Goal: Check status: Check status

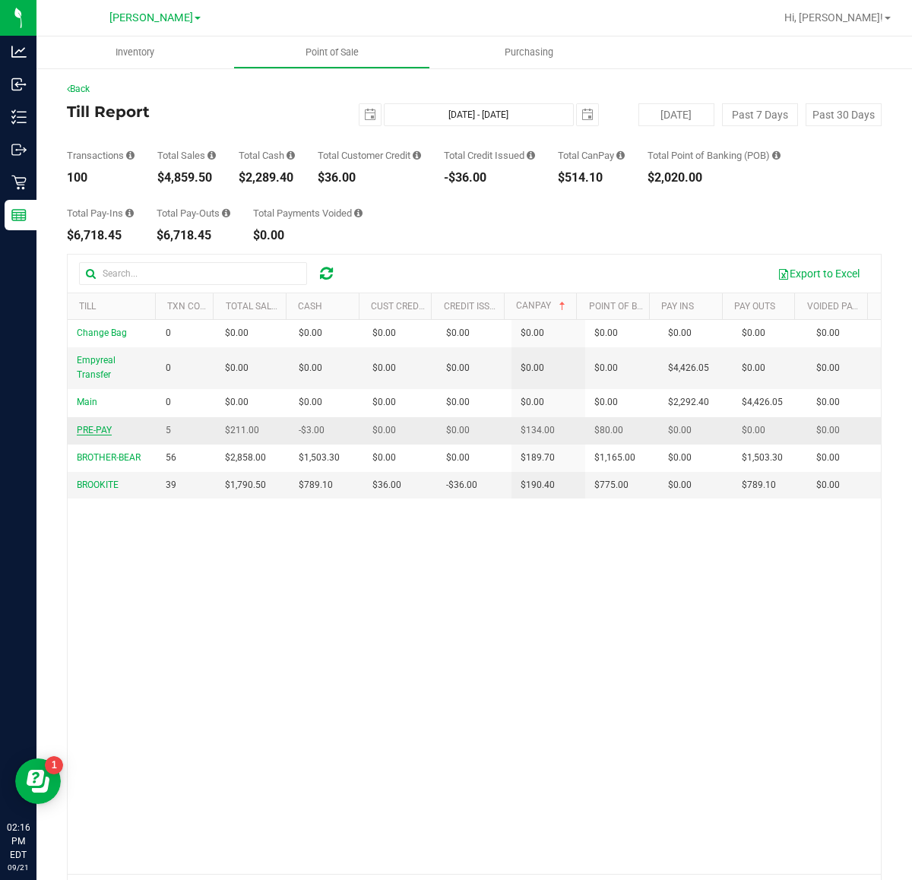
click at [90, 432] on span "PRE-PAY" at bounding box center [94, 430] width 35 height 11
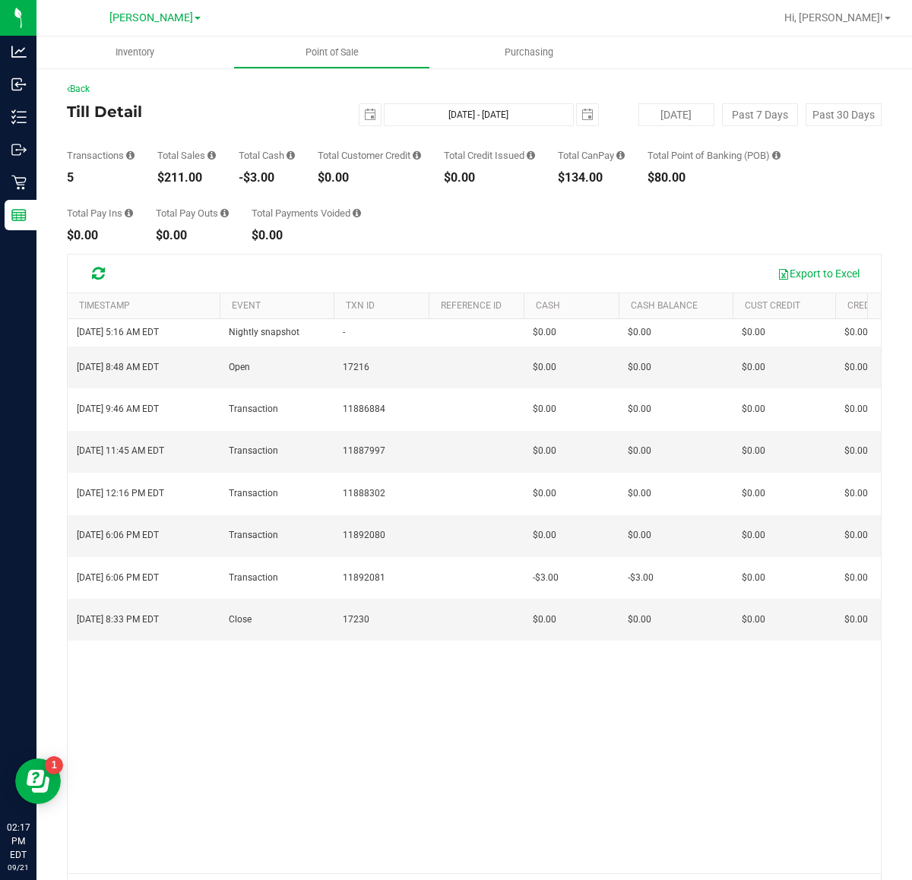
click at [58, 86] on div "Back Till Detail [DATE] [DATE] - [DATE] [DATE] [DATE] Past 7 Days Past 30 Days …" at bounding box center [473, 496] width 875 height 858
click at [90, 93] on div "Back" at bounding box center [474, 89] width 814 height 14
click at [85, 86] on link "Back" at bounding box center [78, 89] width 23 height 11
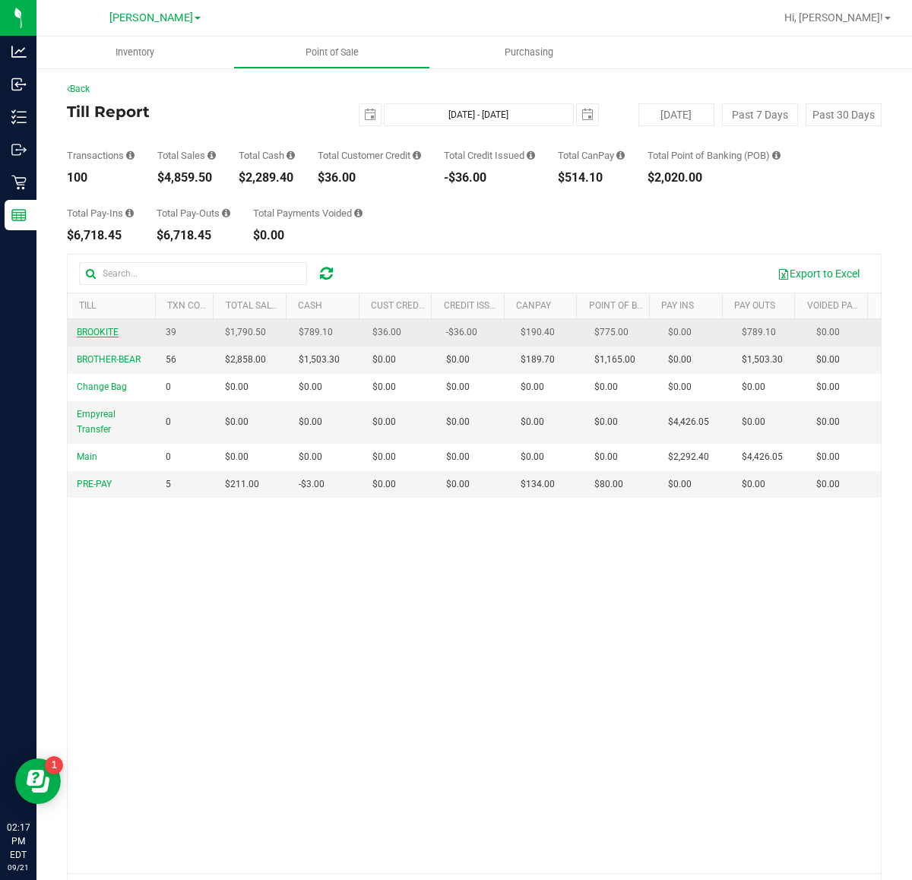
click at [114, 337] on span "BROOKITE" at bounding box center [98, 332] width 42 height 11
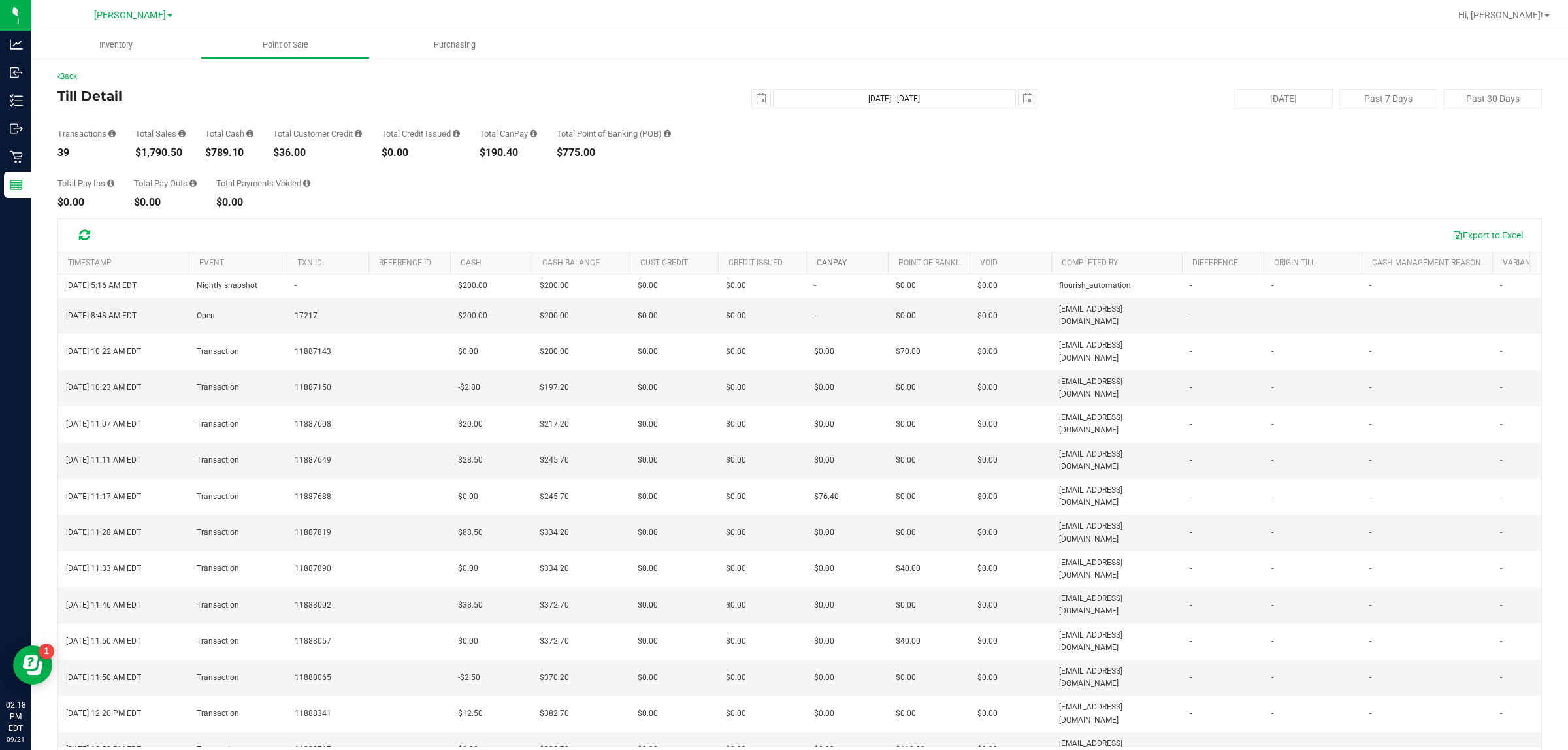
click at [784, 262] on link "CanPay" at bounding box center [832, 262] width 30 height 9
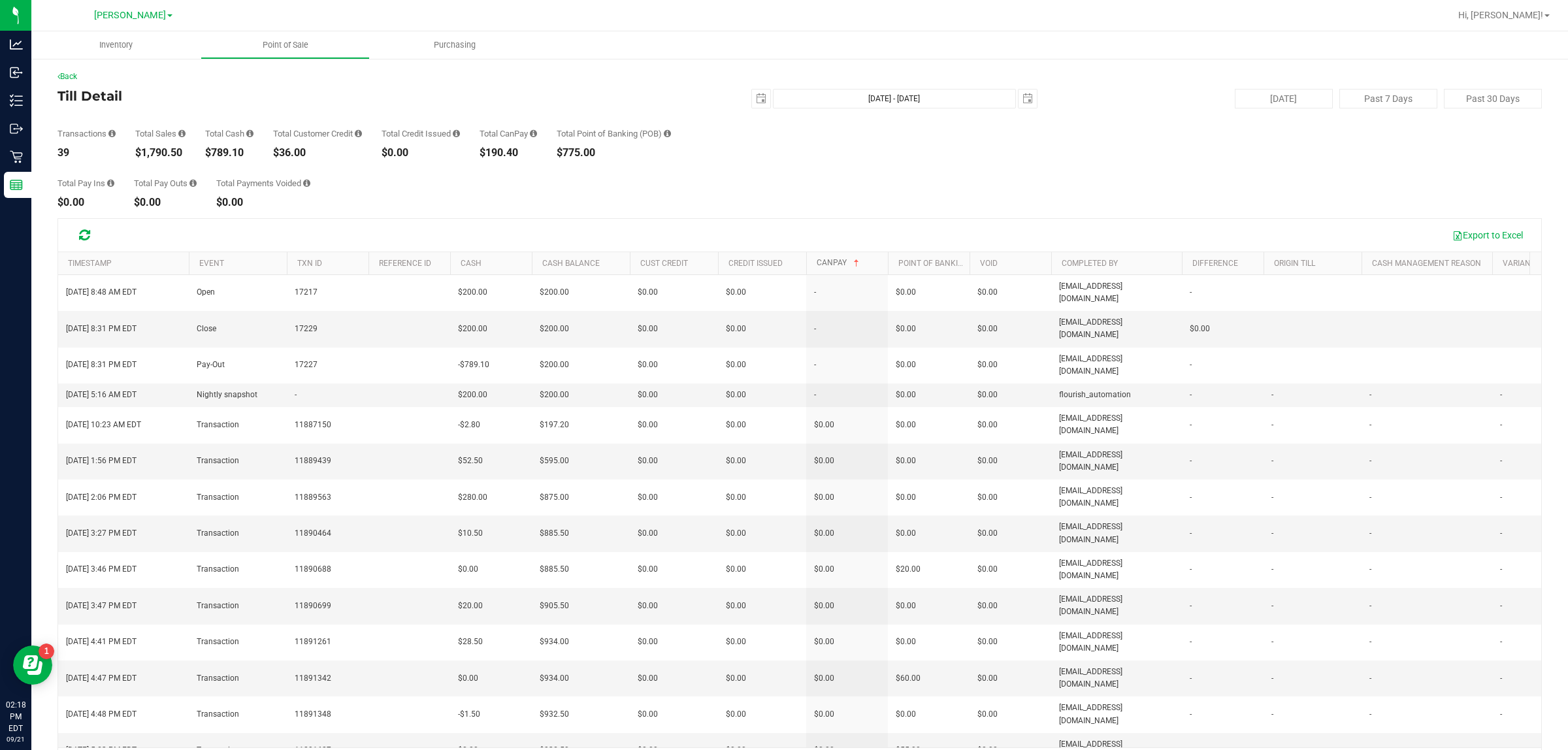
click at [784, 262] on link "CanPay" at bounding box center [839, 262] width 45 height 9
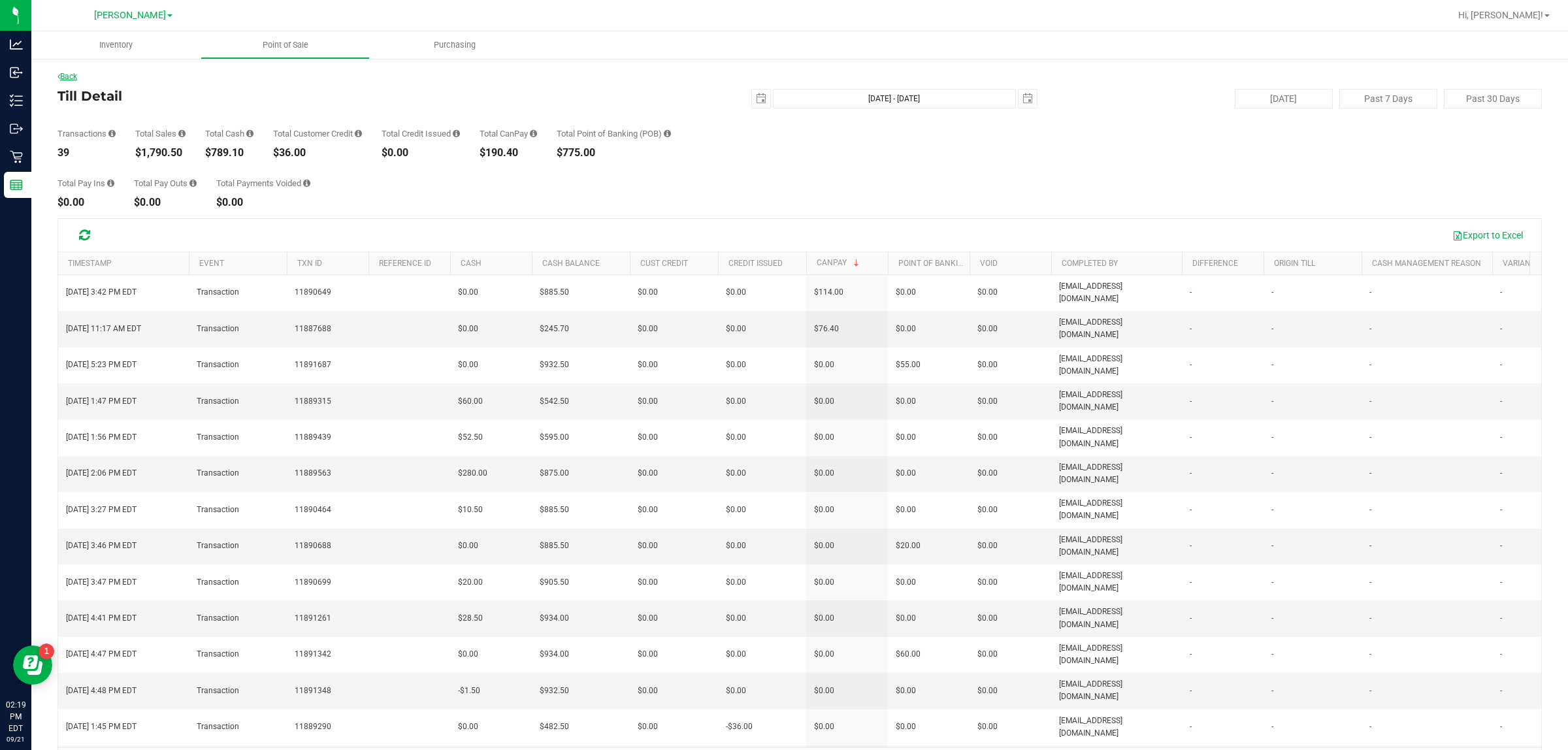
click at [72, 72] on link "Back" at bounding box center [67, 77] width 20 height 9
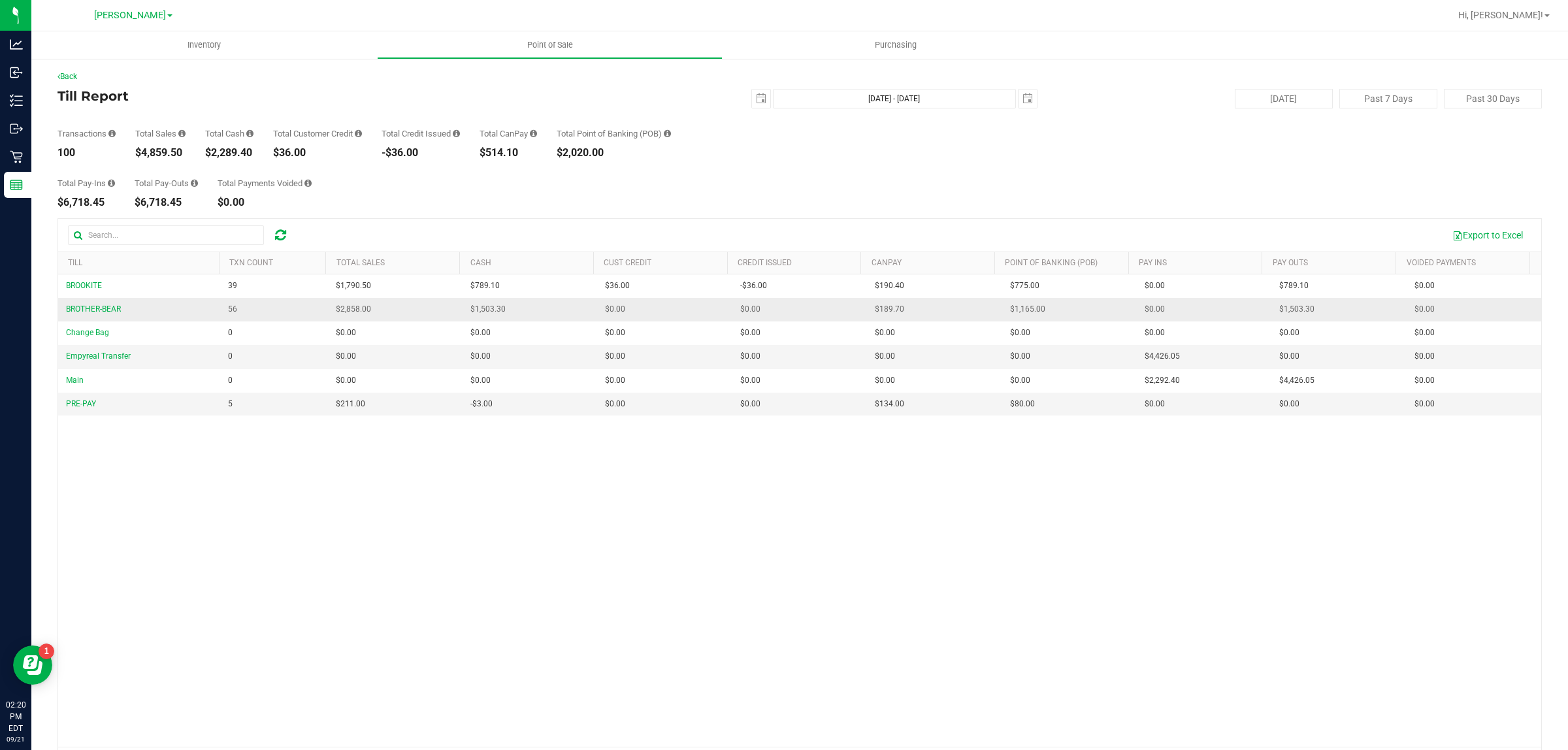
click at [99, 316] on span "BROTHER-BEAR" at bounding box center [94, 310] width 55 height 12
click at [95, 312] on span "BROTHER-BEAR" at bounding box center [94, 309] width 55 height 9
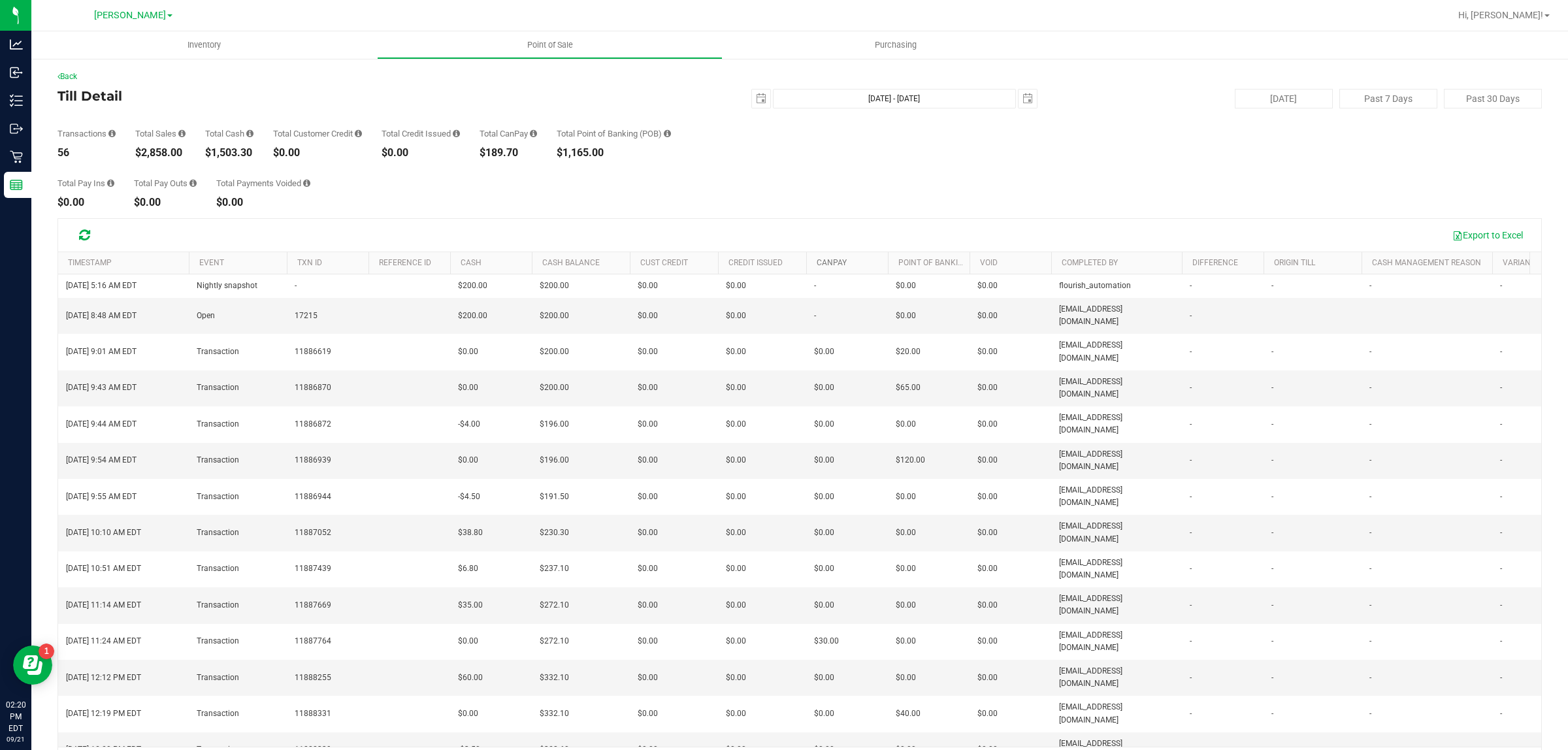
click at [784, 267] on link "CanPay" at bounding box center [832, 262] width 30 height 9
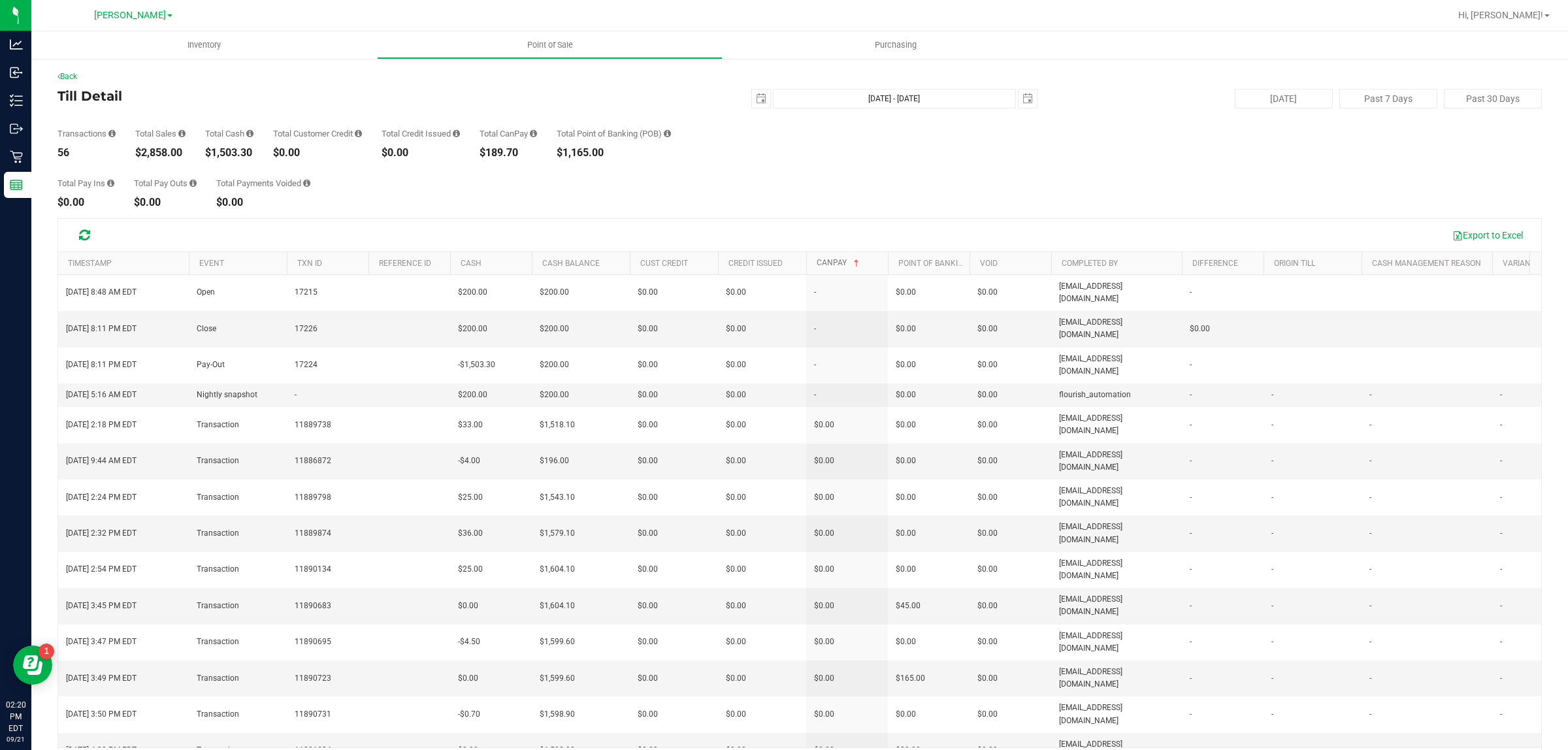
click at [784, 266] on link "CanPay" at bounding box center [839, 262] width 45 height 9
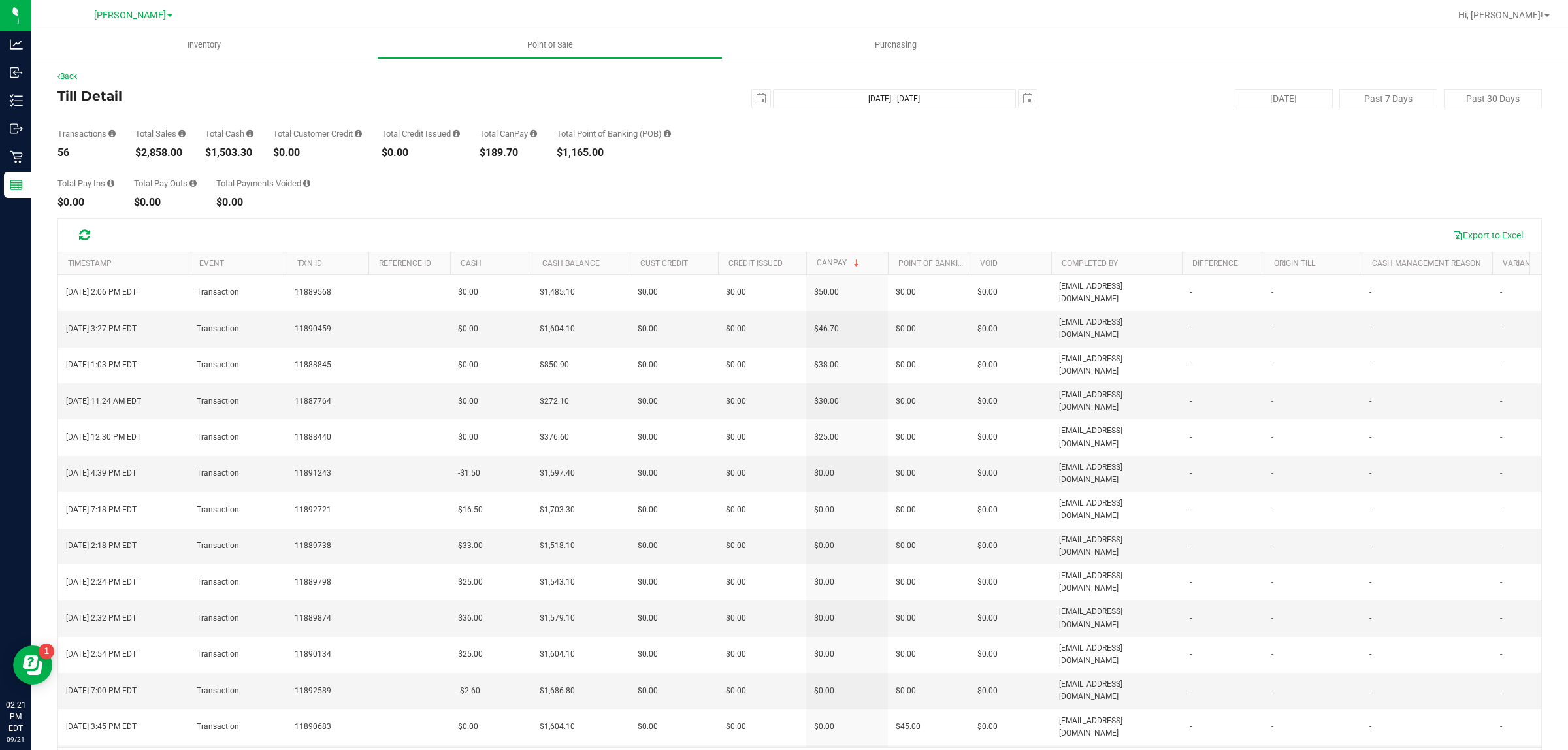
click at [75, 70] on div "Back Till Detail [DATE] [DATE] - [DATE] [DATE] [DATE] Past 7 Days Past 30 Days …" at bounding box center [799, 425] width 1537 height 735
click at [77, 80] on div "Back" at bounding box center [800, 77] width 1485 height 12
click at [75, 72] on link "Back" at bounding box center [67, 77] width 20 height 9
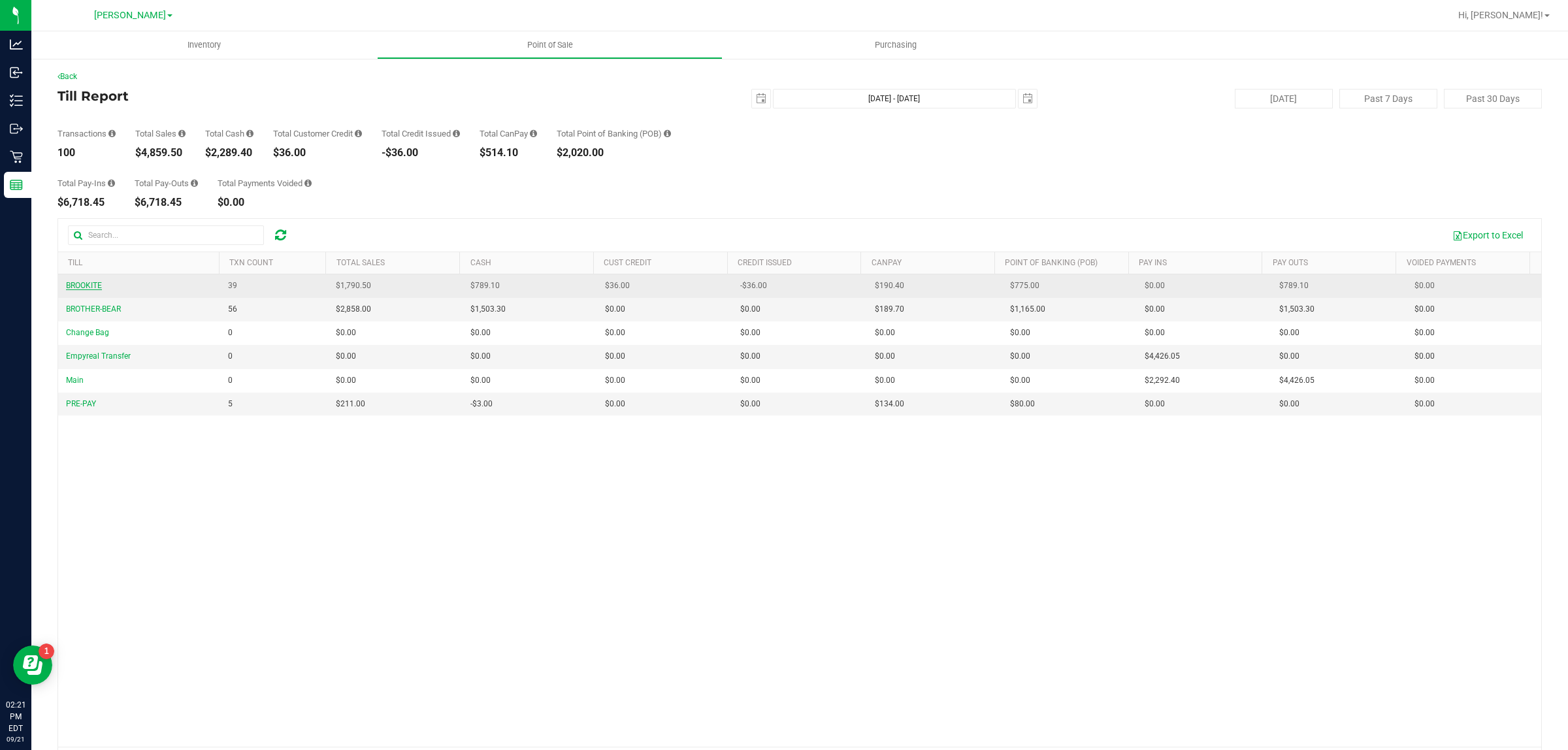
click at [98, 290] on span "BROOKITE" at bounding box center [84, 286] width 36 height 9
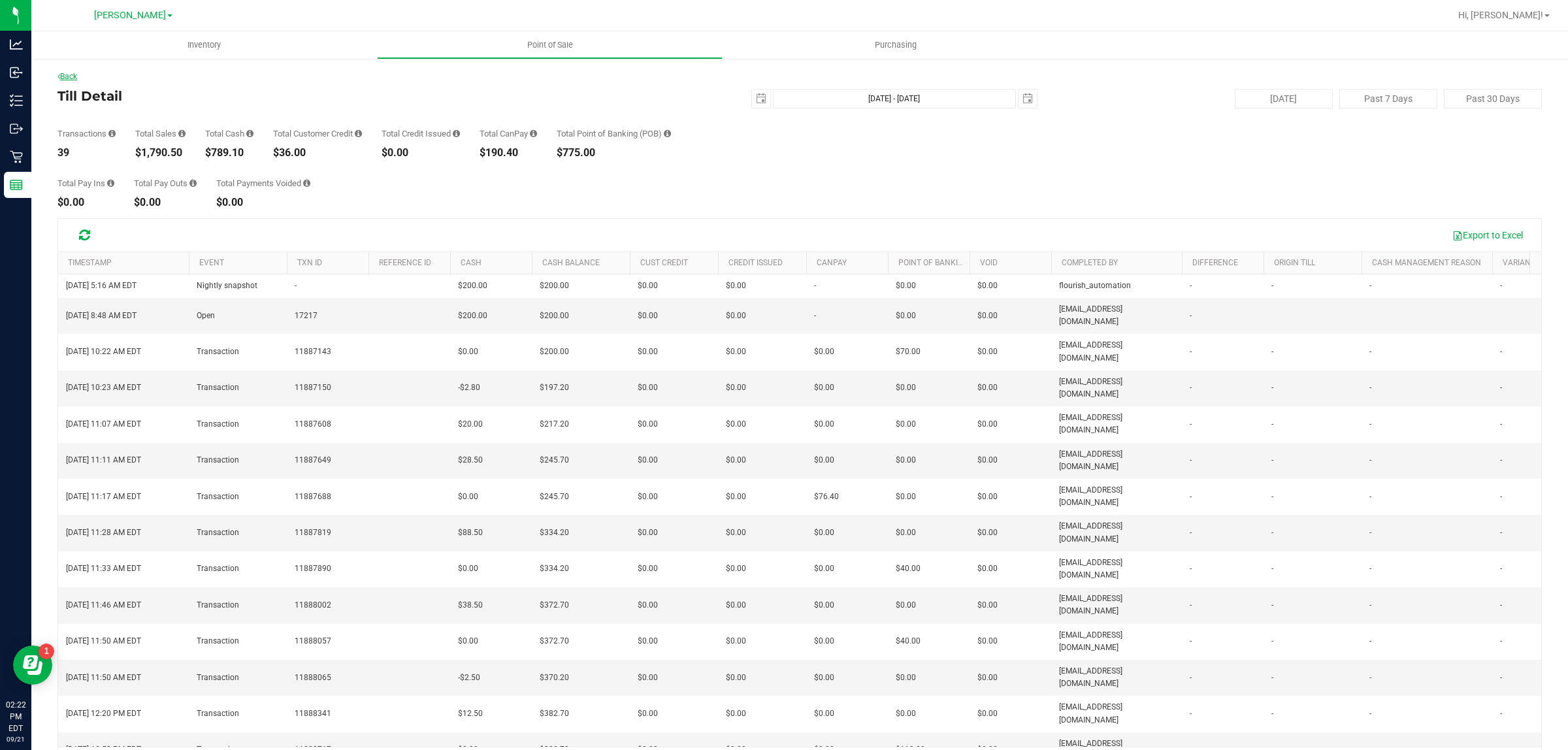
click at [69, 74] on link "Back" at bounding box center [67, 77] width 20 height 9
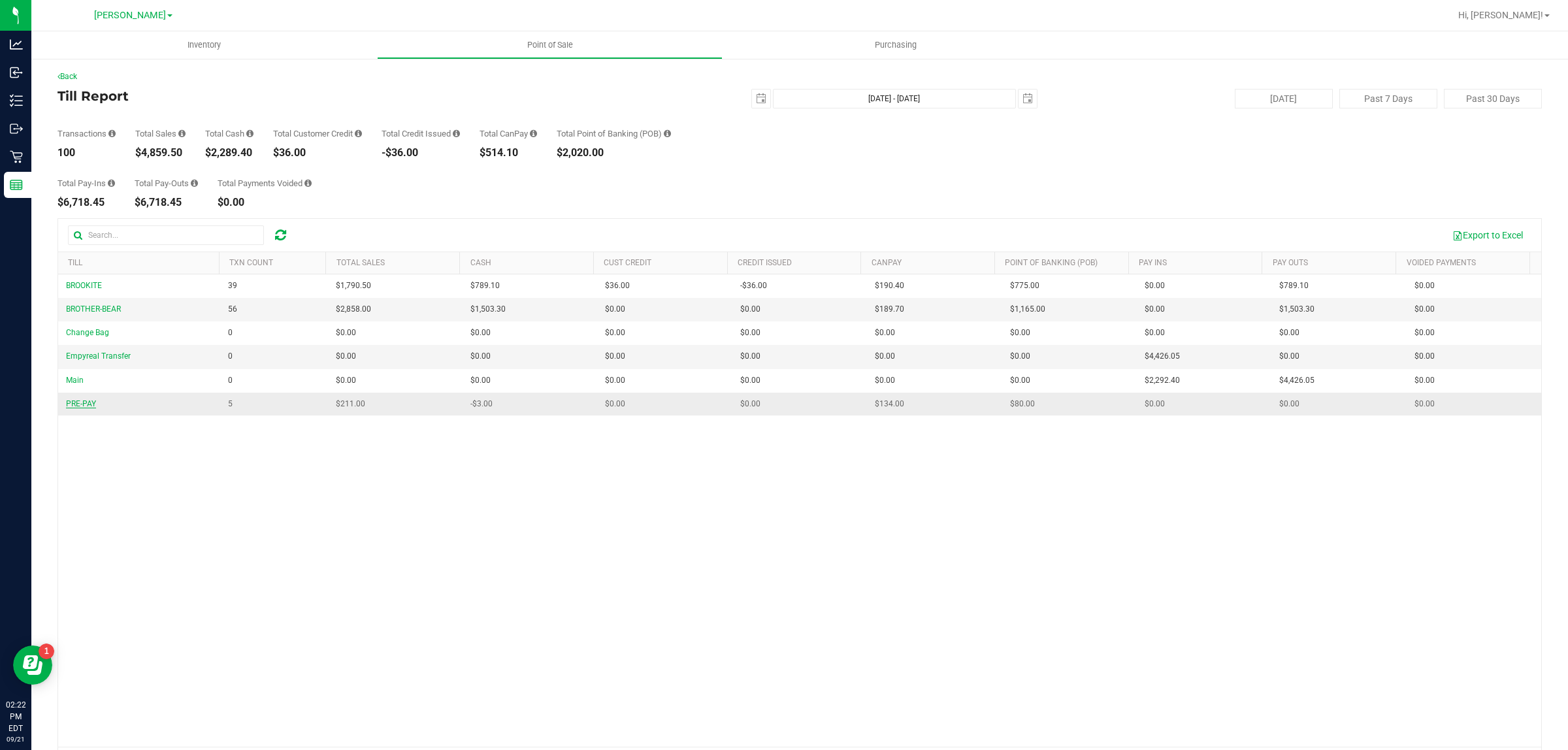
click at [77, 409] on span "PRE-PAY" at bounding box center [81, 403] width 30 height 9
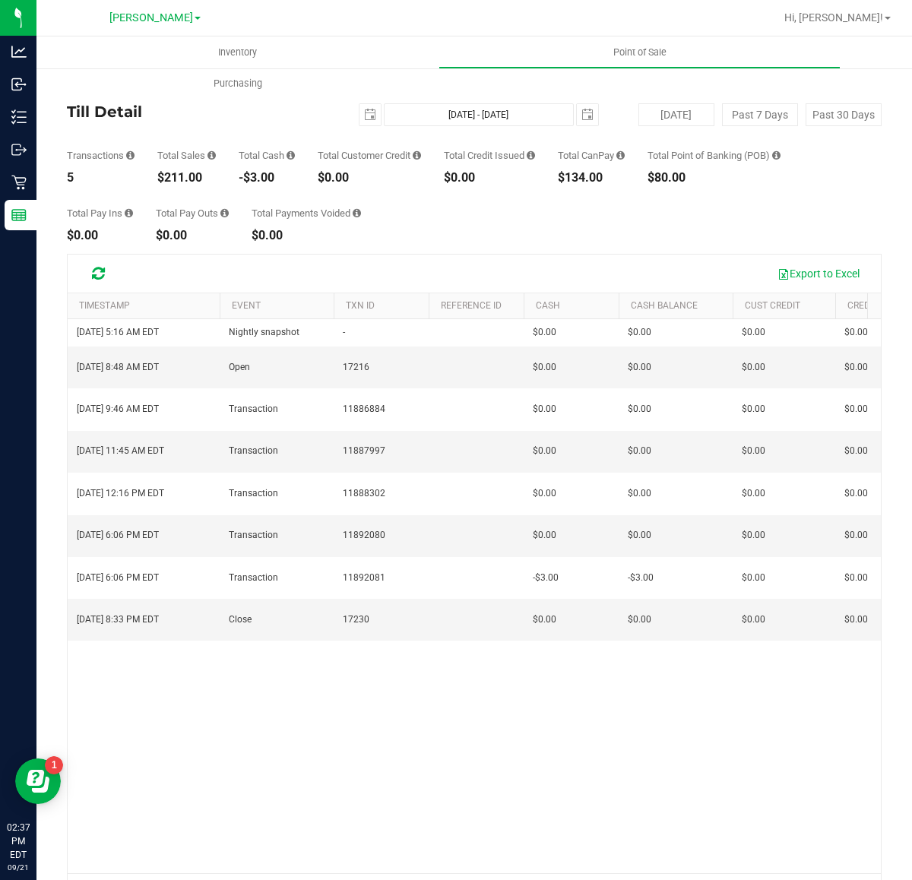
click at [253, 631] on div "[DATE] 5:16 AM EDT Nightly snapshot - $0.00 $0.00 $0.00 - $0.00 $0.00 - $0.00 $…" at bounding box center [474, 596] width 813 height 555
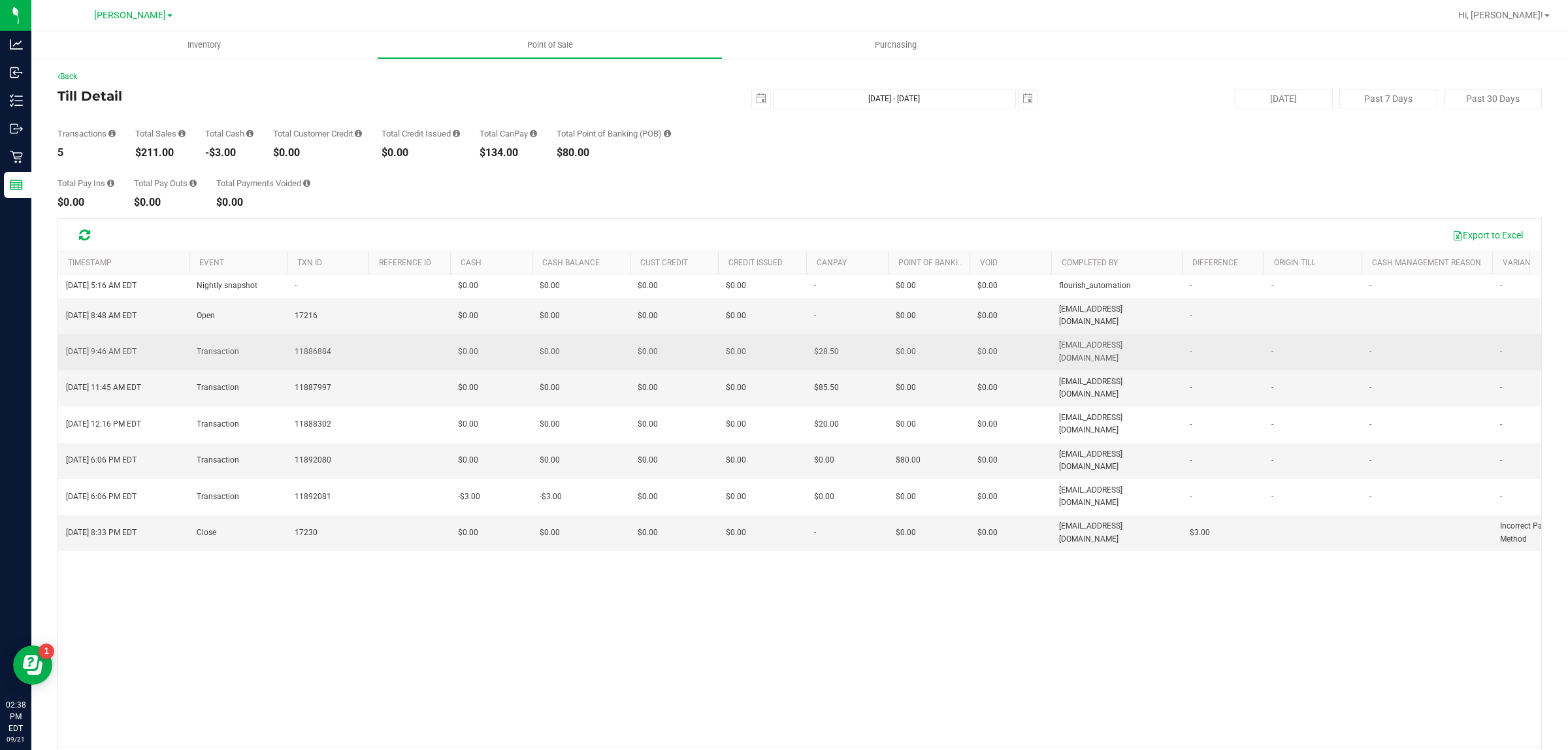
click at [311, 346] on span "11886884" at bounding box center [313, 352] width 37 height 12
copy span "11886884"
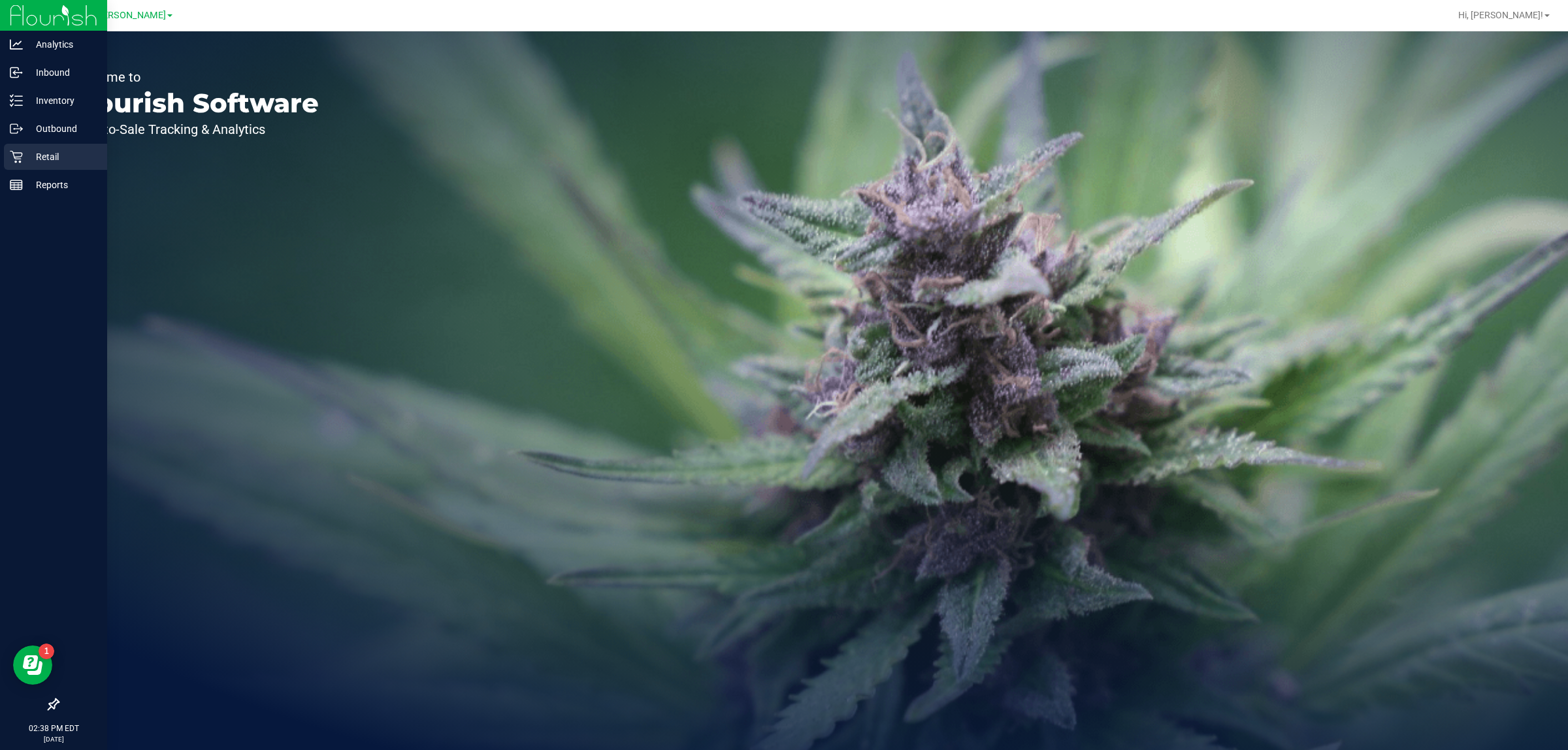
click at [28, 164] on div "Retail" at bounding box center [56, 157] width 103 height 26
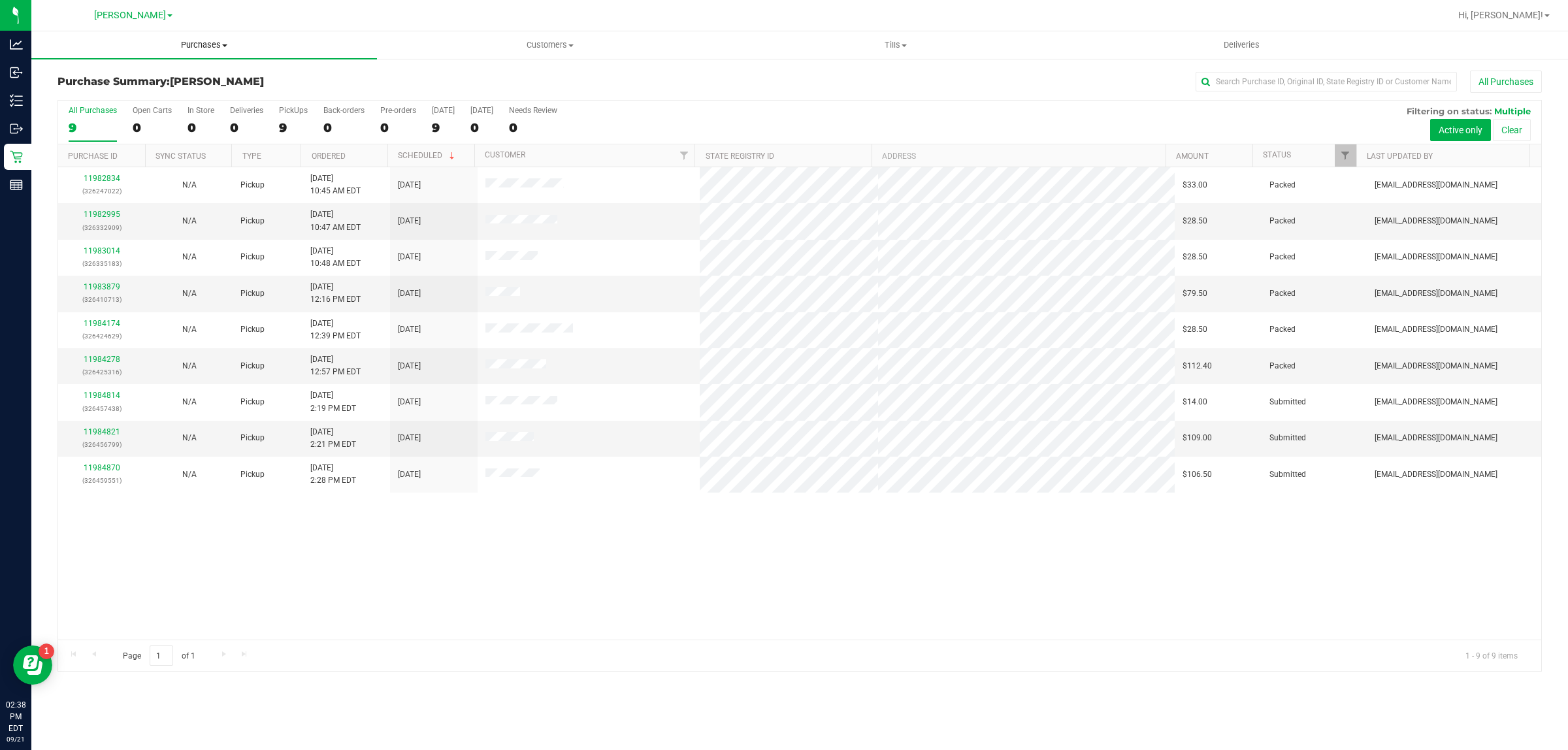
click at [190, 45] on span "Purchases" at bounding box center [204, 46] width 346 height 12
click at [176, 105] on li "All purchases" at bounding box center [204, 110] width 346 height 15
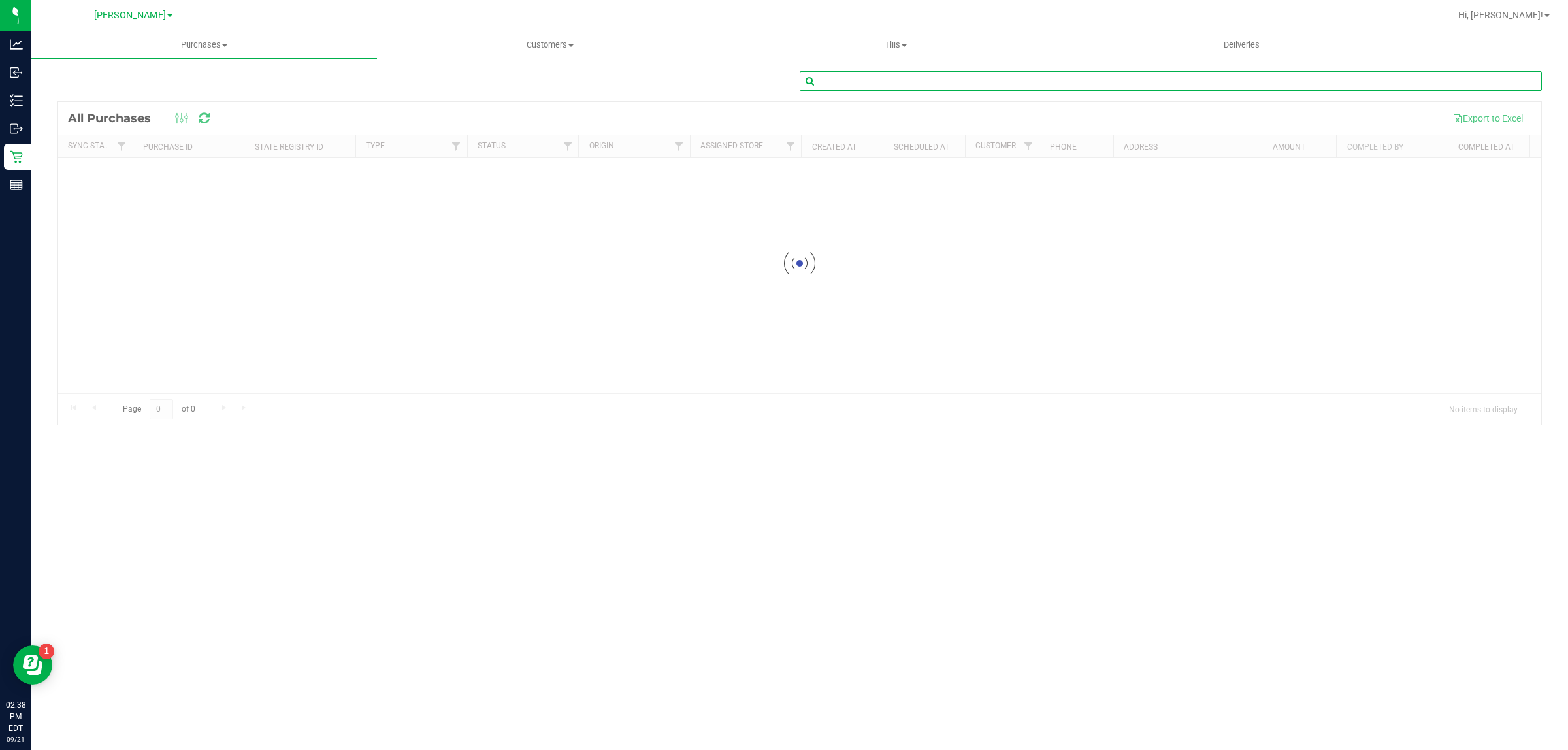
click at [998, 77] on input "text" at bounding box center [1171, 81] width 742 height 20
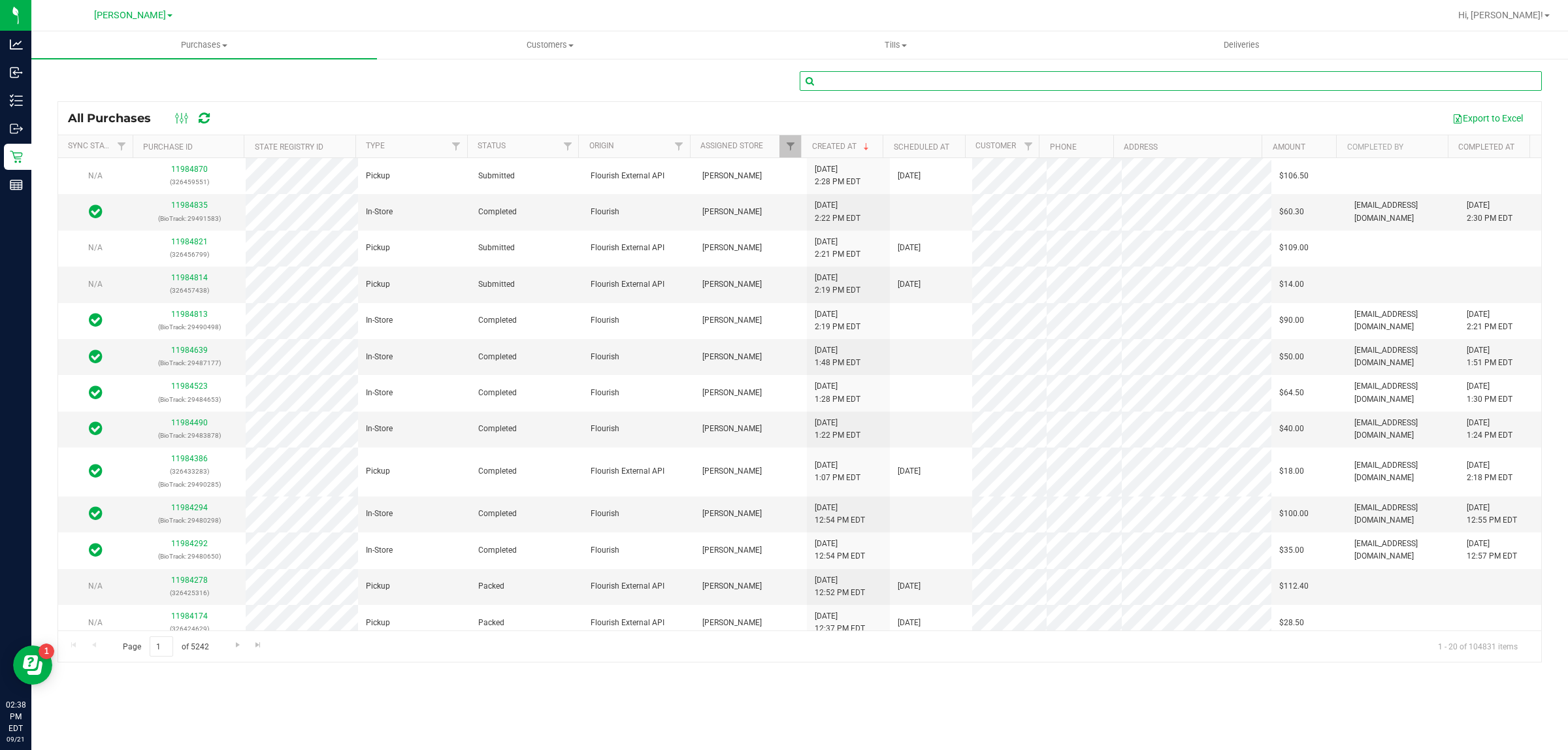
paste input "11886884"
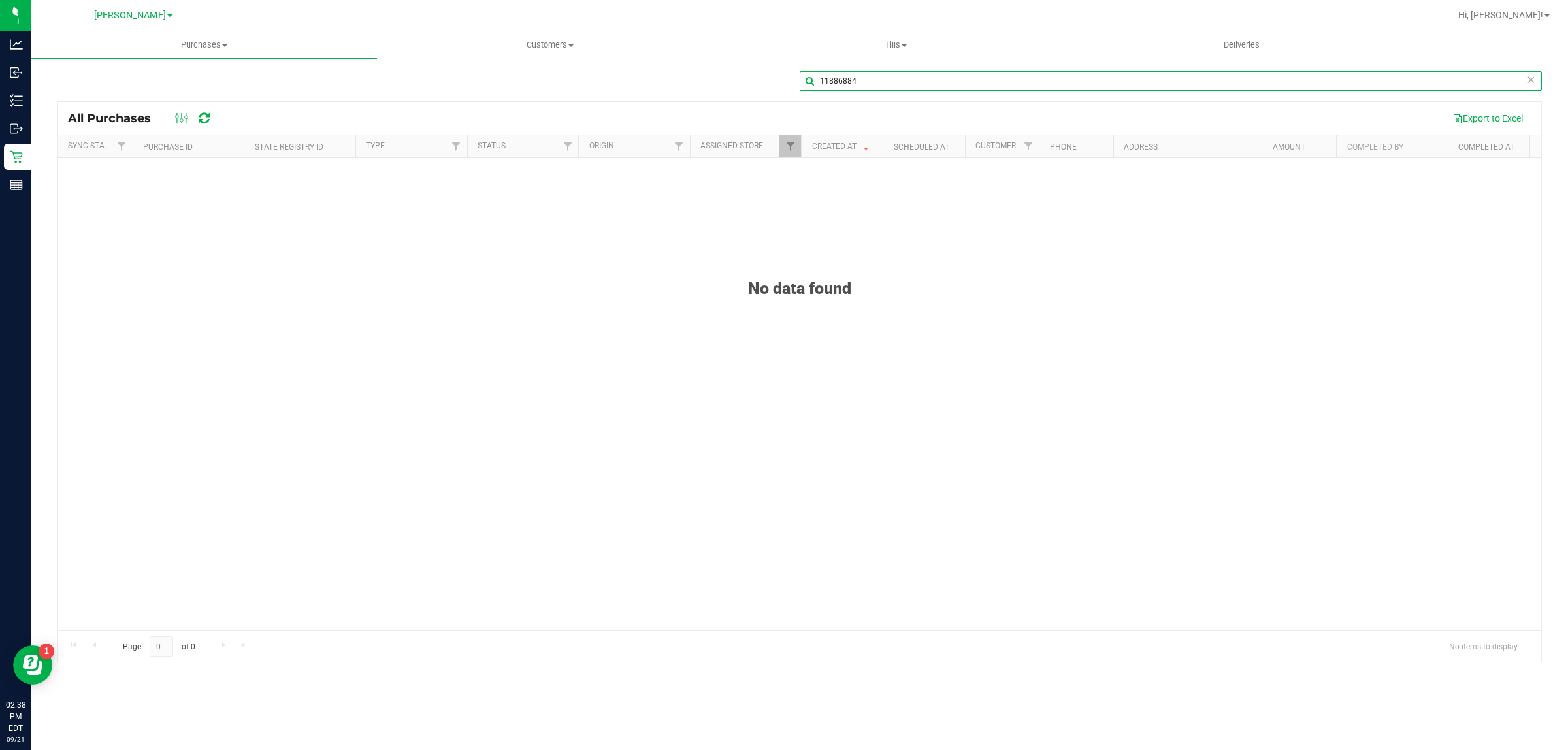
type input "11886884"
drag, startPoint x: 868, startPoint y: 80, endPoint x: 657, endPoint y: 80, distance: 211.0
click at [657, 80] on div "11886884" at bounding box center [800, 86] width 1485 height 30
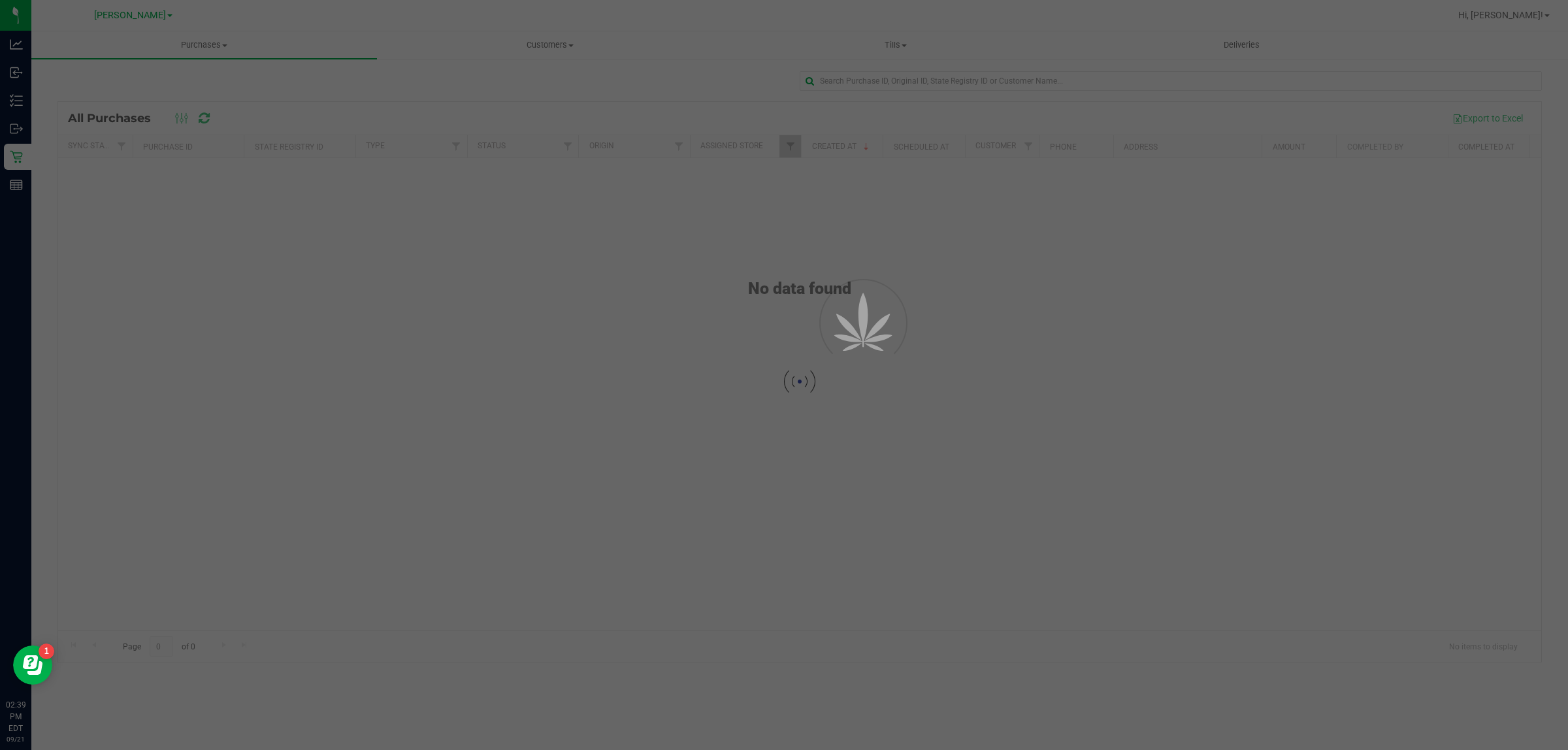
click at [1095, 112] on div at bounding box center [800, 382] width 1484 height 560
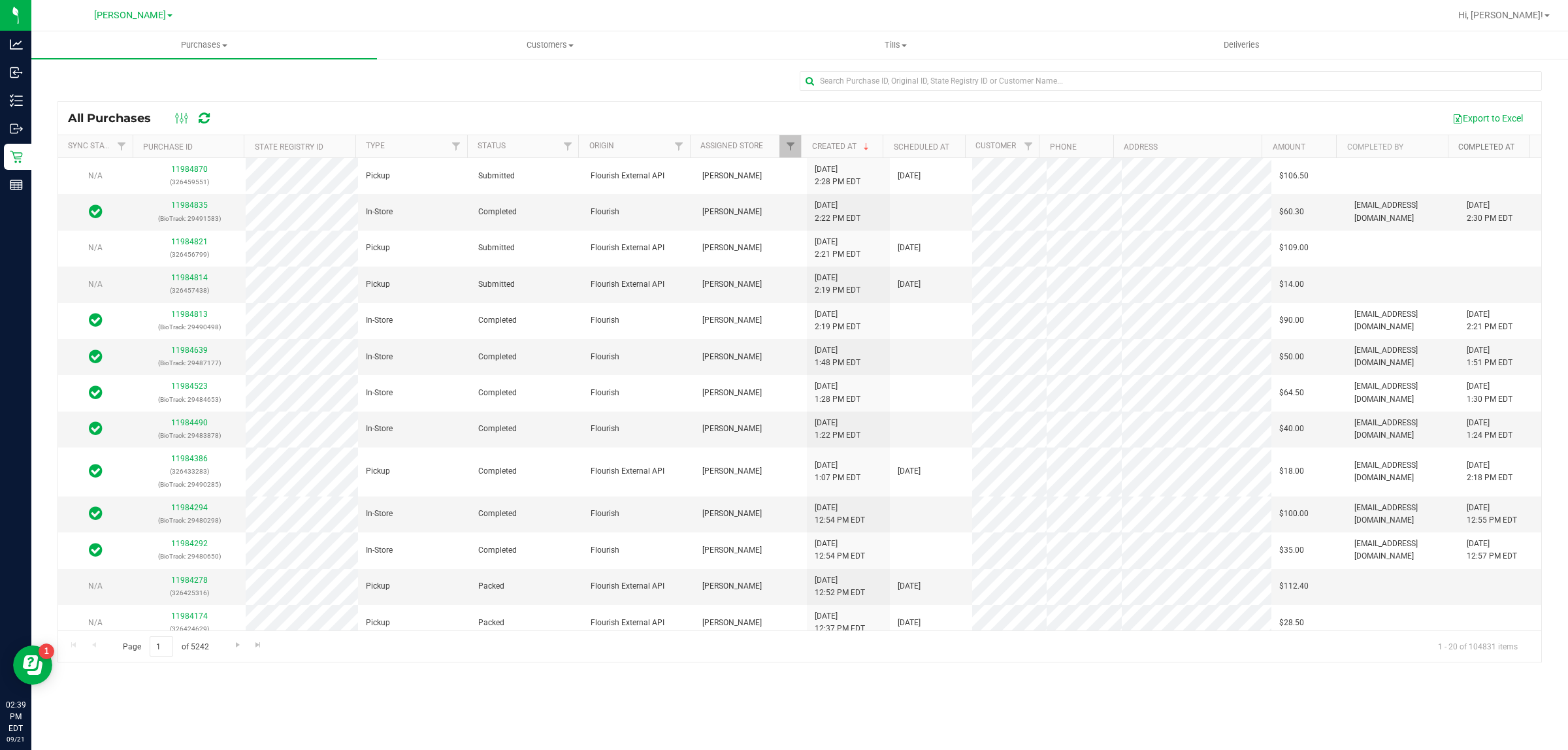
click at [1462, 144] on link "Completed At" at bounding box center [1486, 147] width 56 height 9
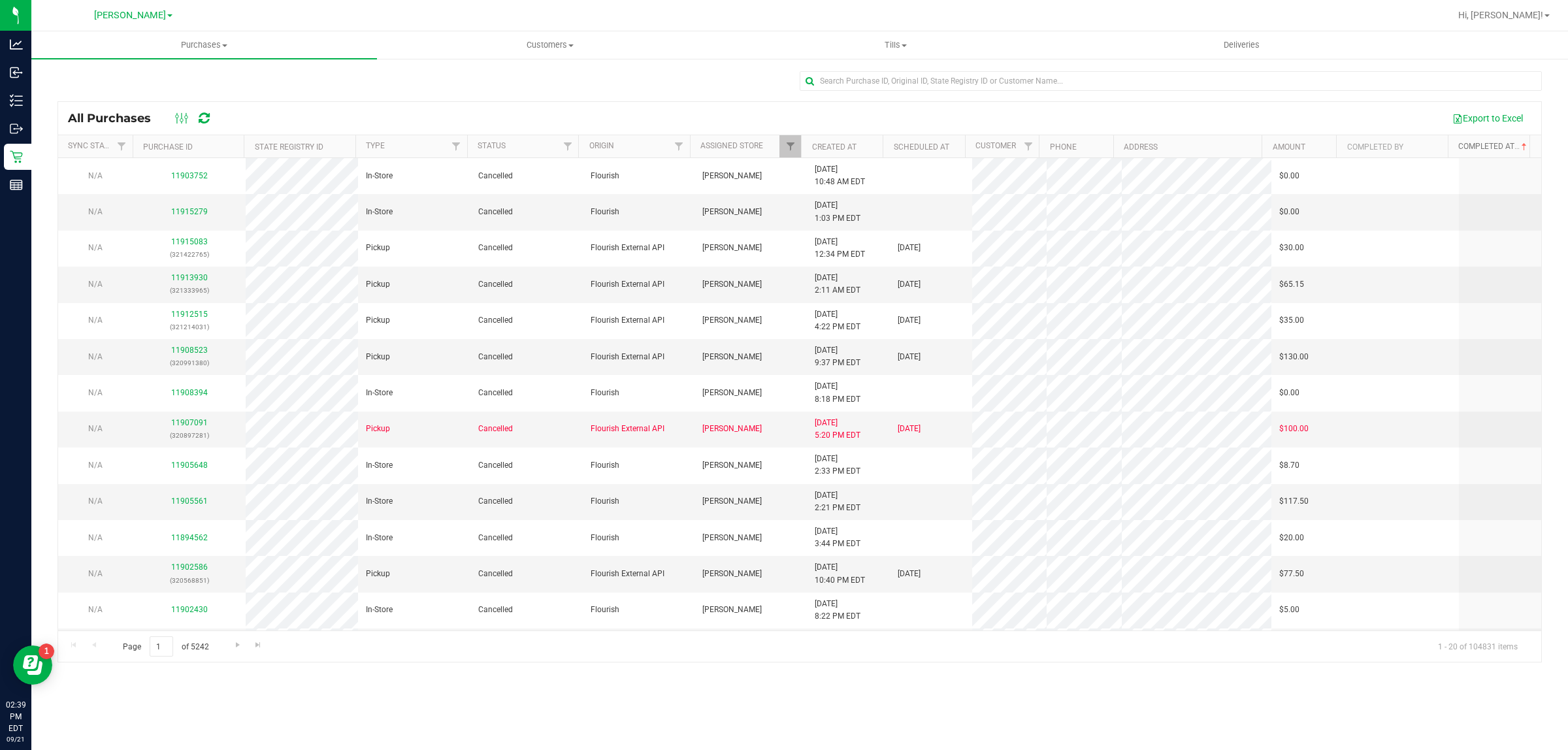
click at [1462, 144] on link "Completed At" at bounding box center [1494, 146] width 71 height 9
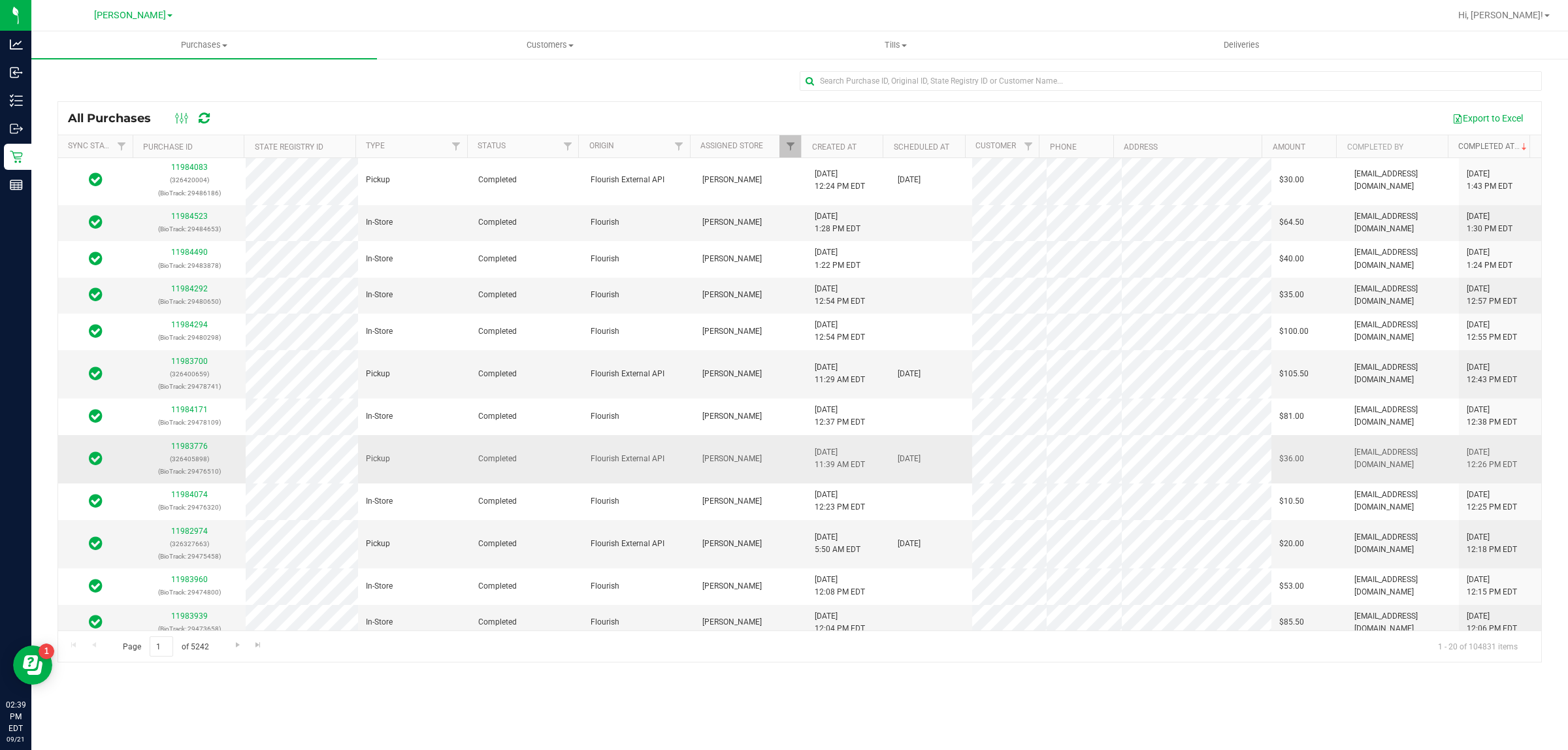
scroll to position [366, 0]
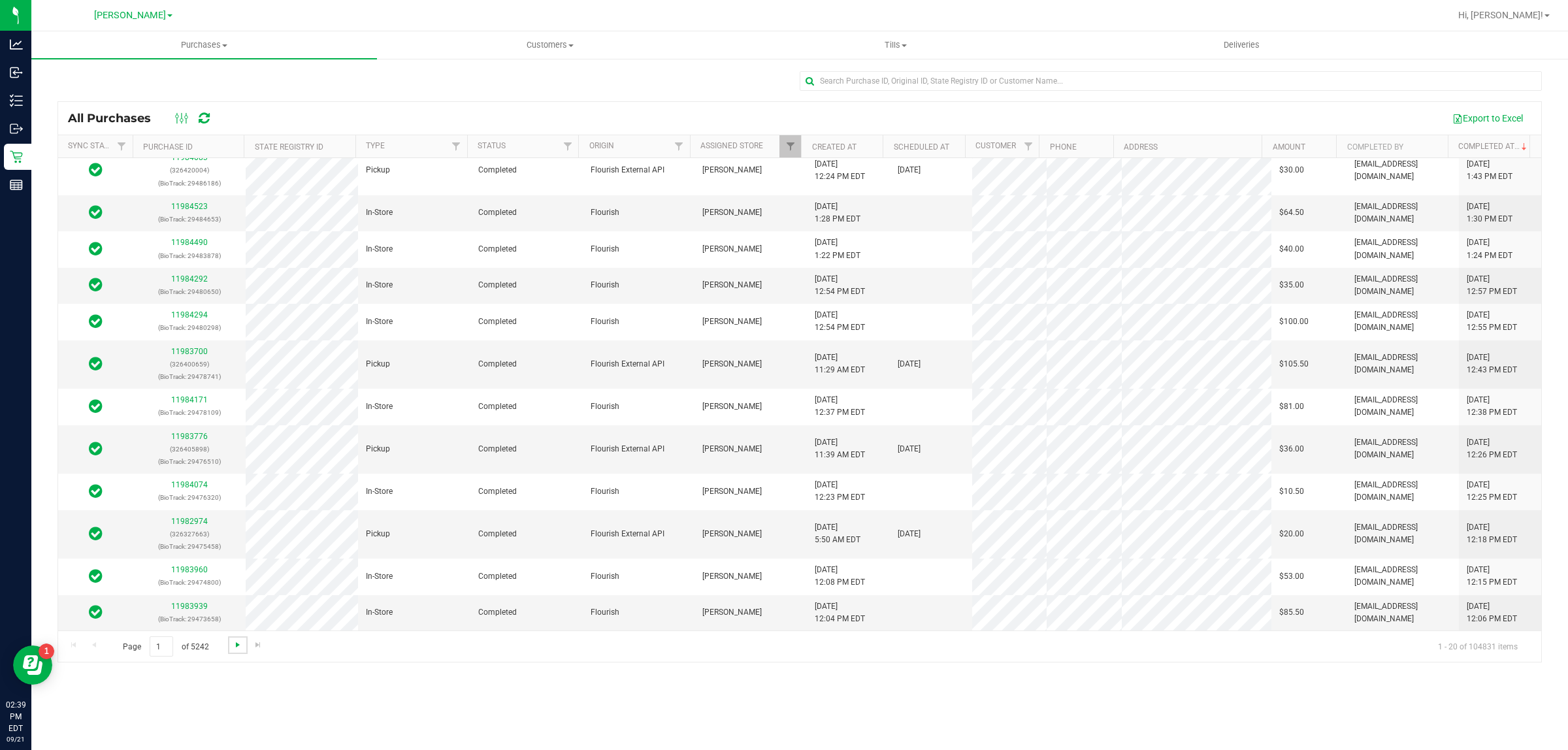
click at [233, 649] on span "Go to the next page" at bounding box center [237, 645] width 10 height 10
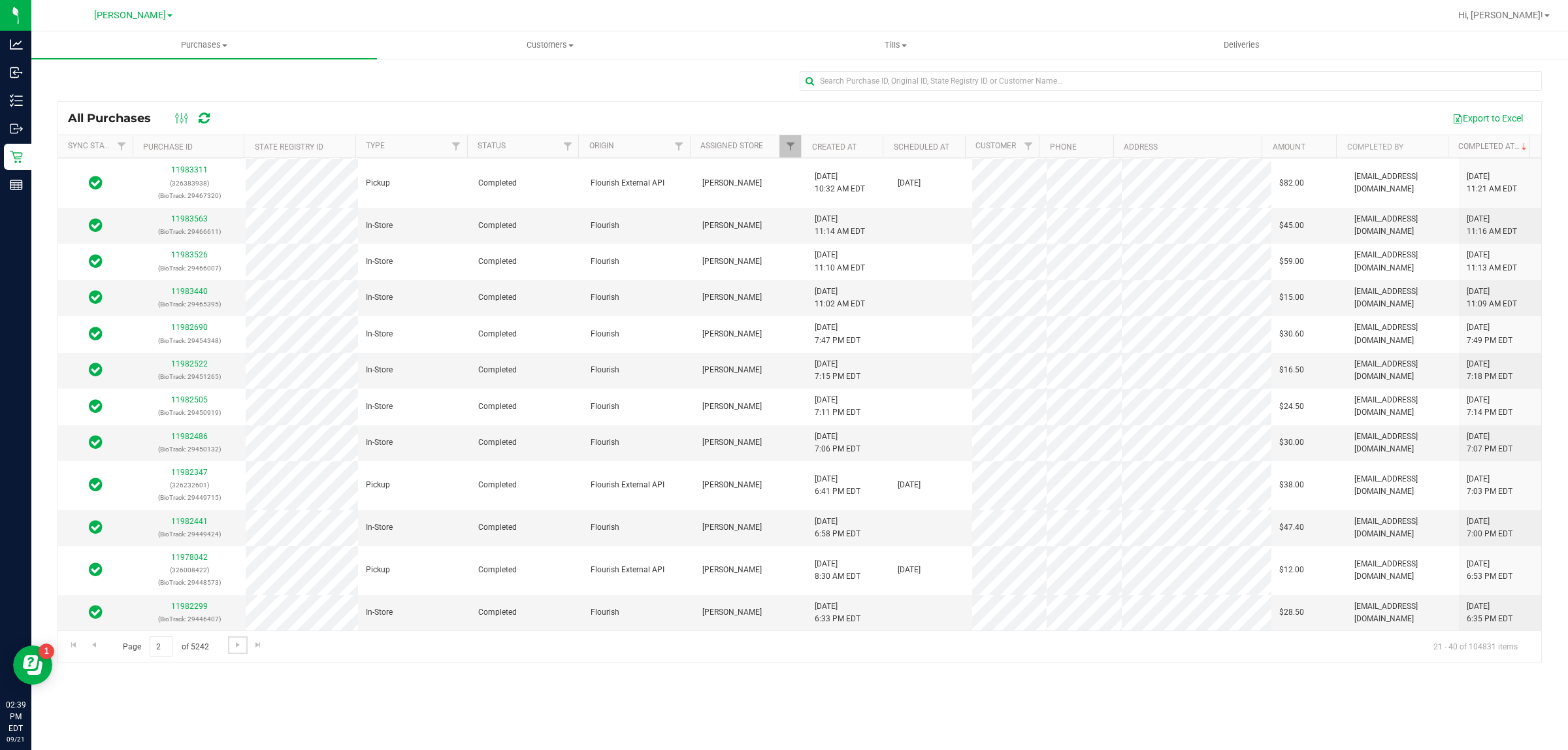
scroll to position [0, 0]
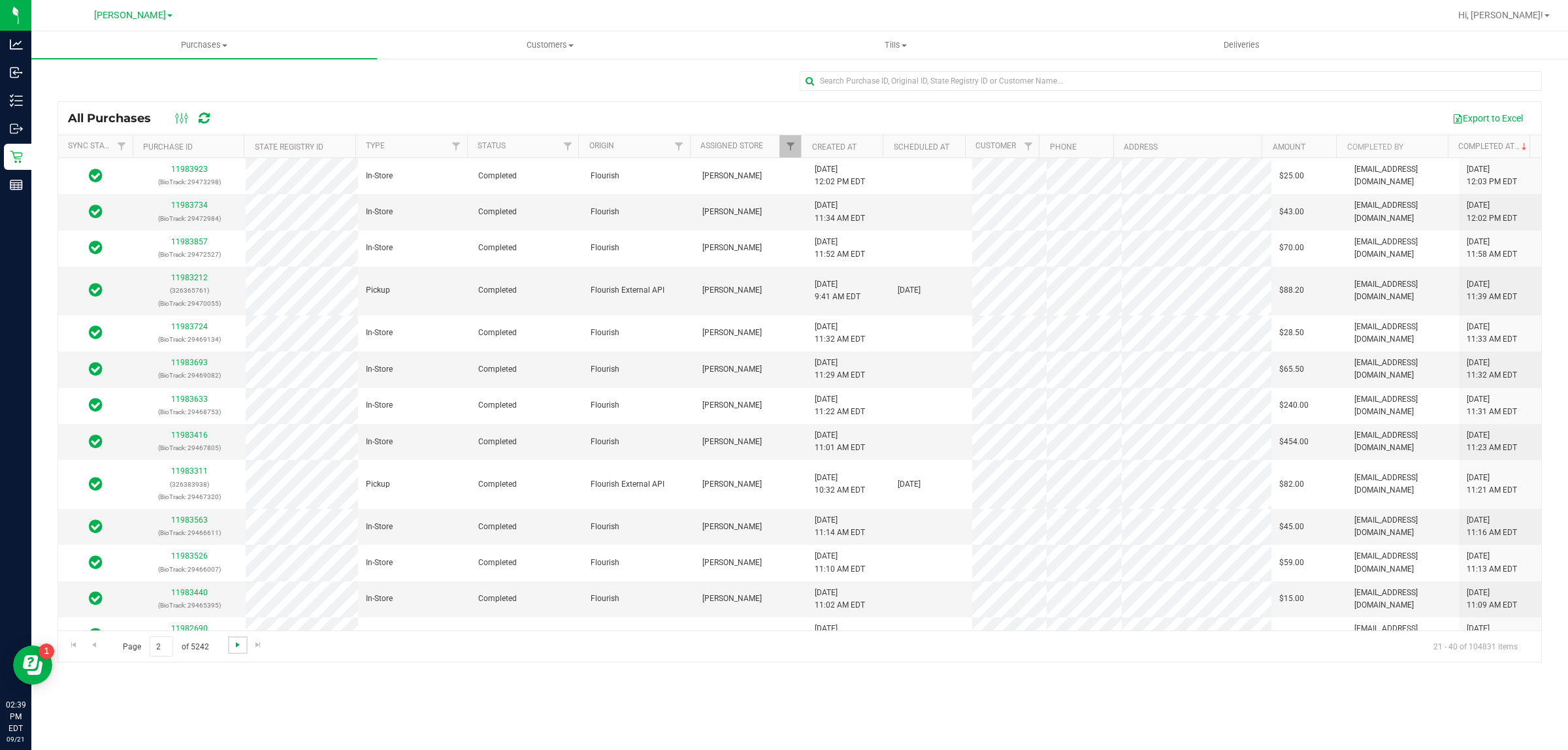
click at [234, 642] on span "Go to the next page" at bounding box center [237, 645] width 10 height 10
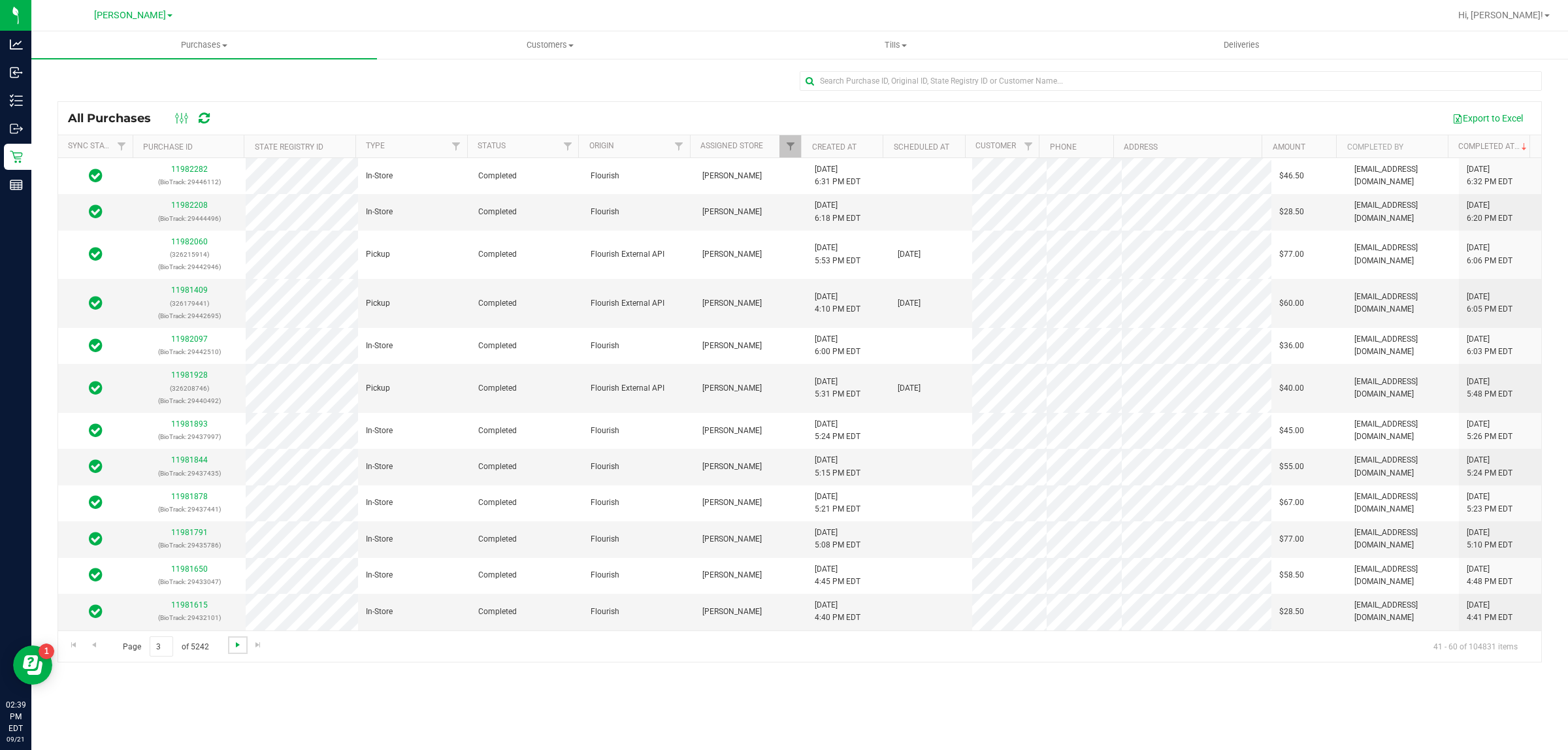
click at [234, 642] on span "Go to the next page" at bounding box center [237, 645] width 10 height 10
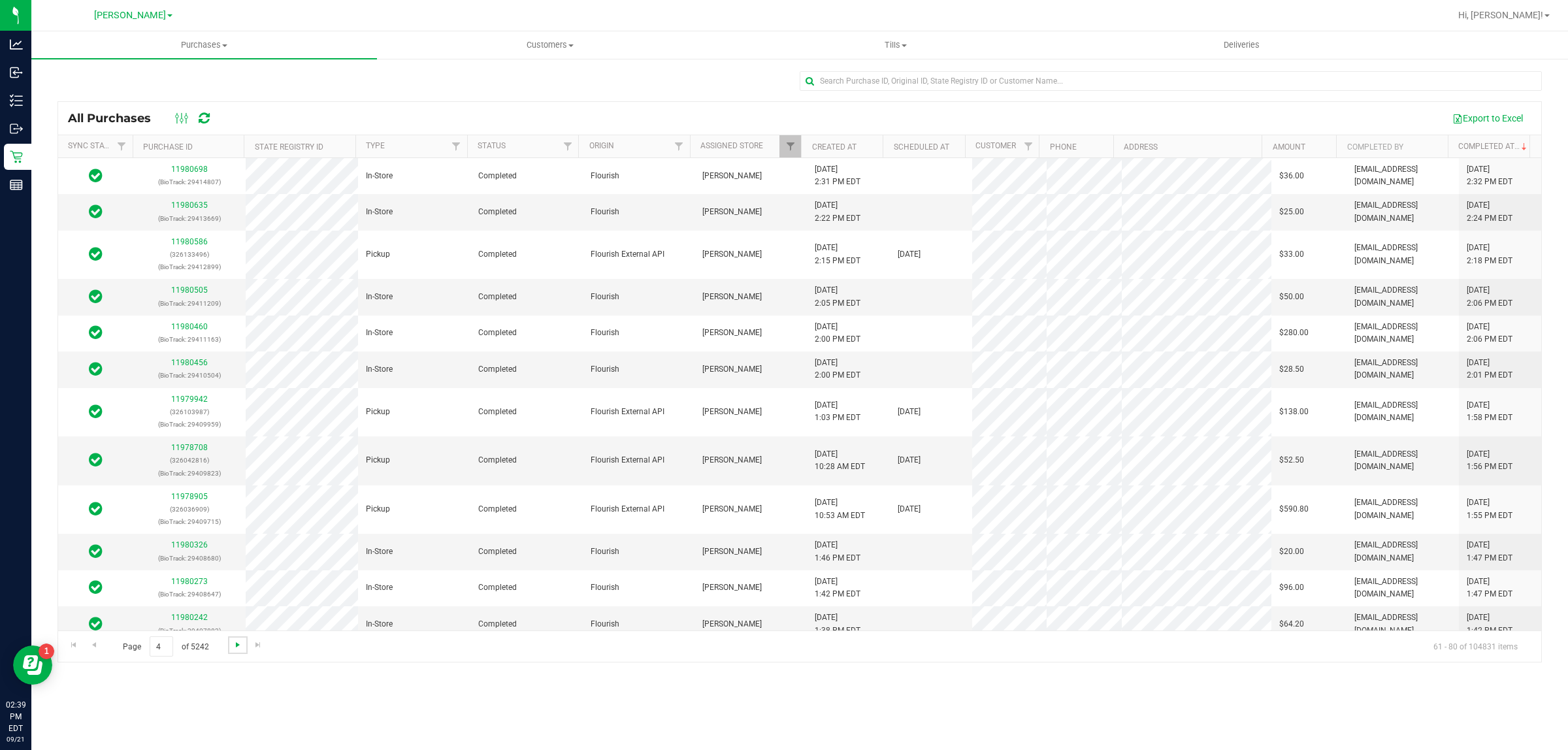
click at [234, 642] on span "Go to the next page" at bounding box center [237, 645] width 10 height 10
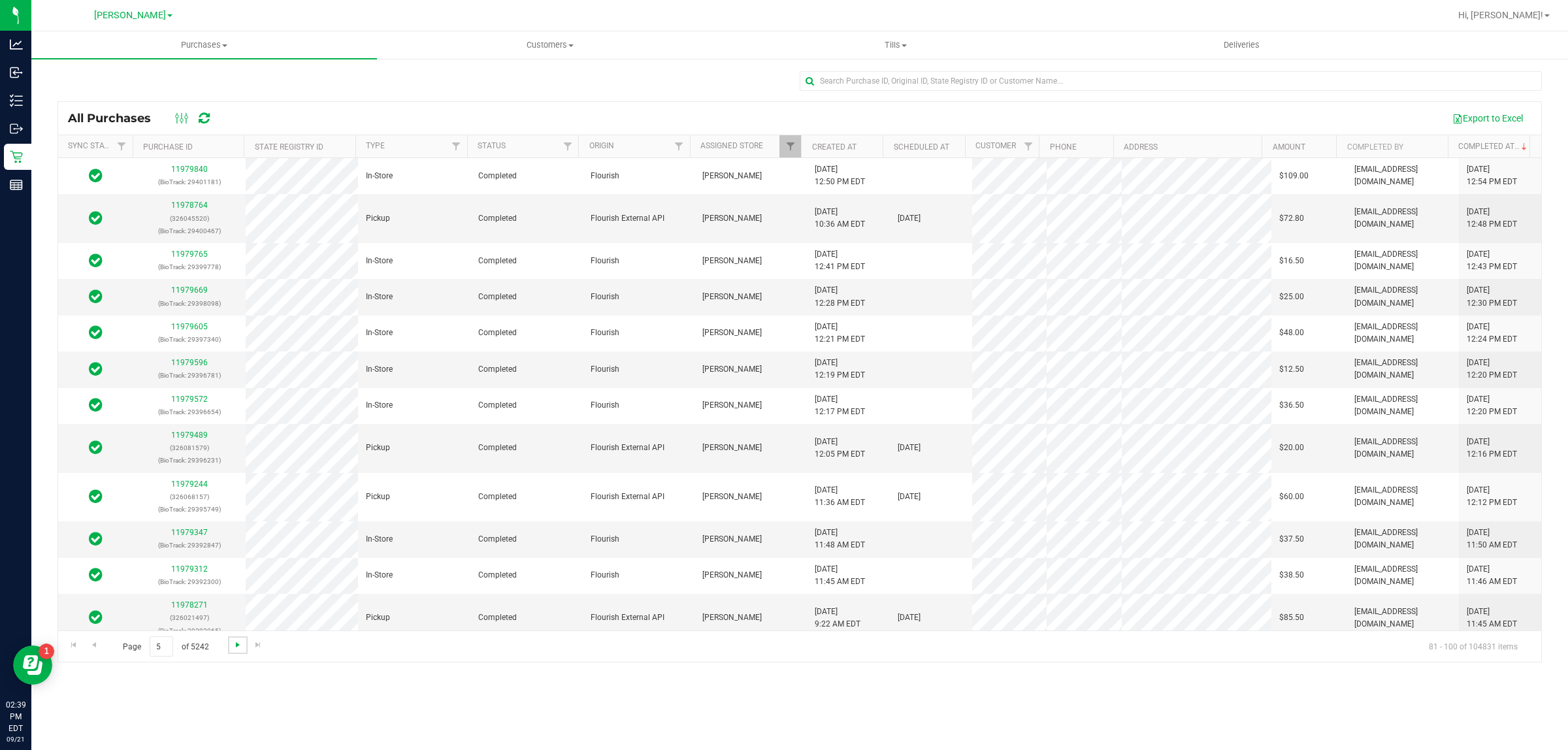
click at [234, 642] on span "Go to the next page" at bounding box center [237, 645] width 10 height 10
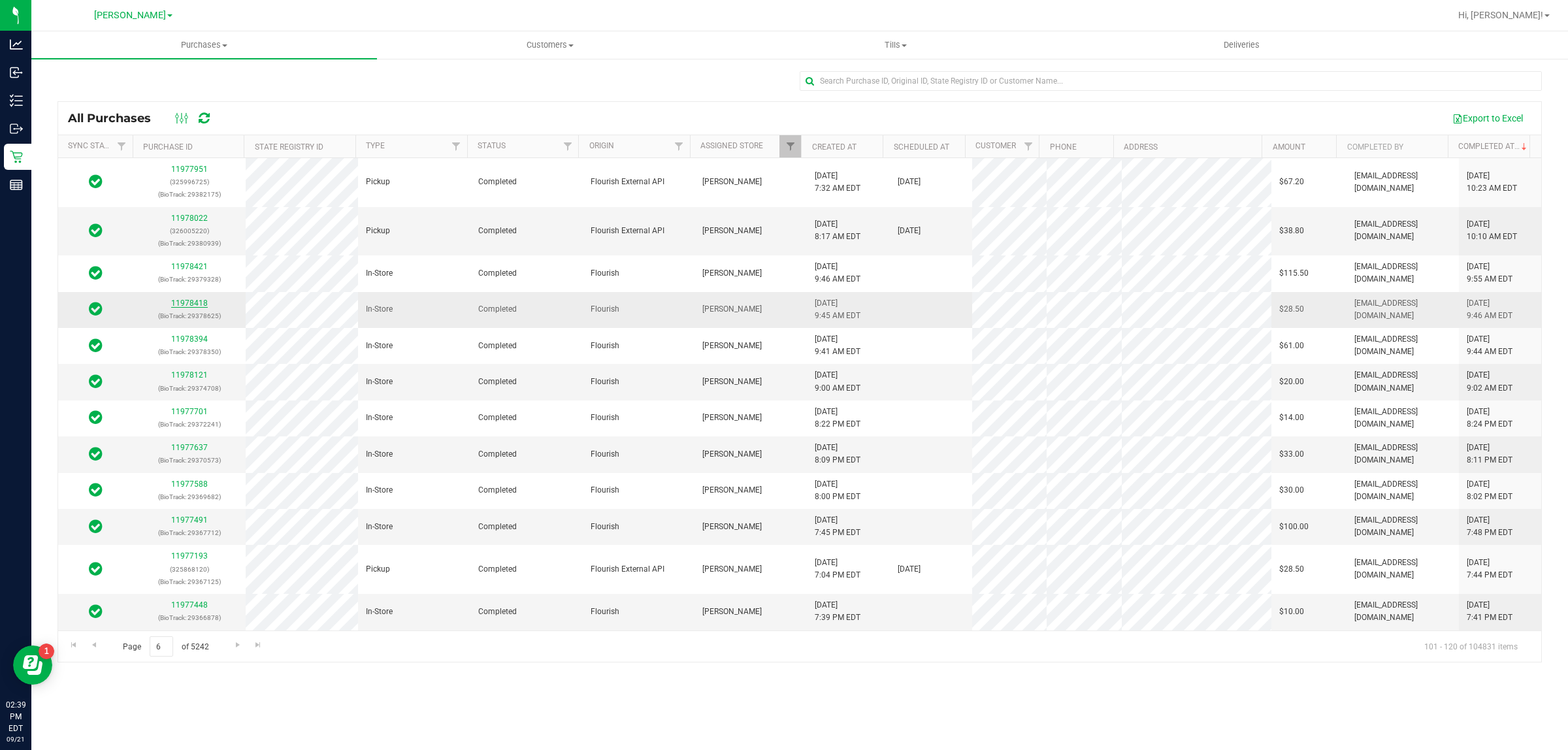
click at [193, 304] on link "11978418" at bounding box center [189, 303] width 37 height 9
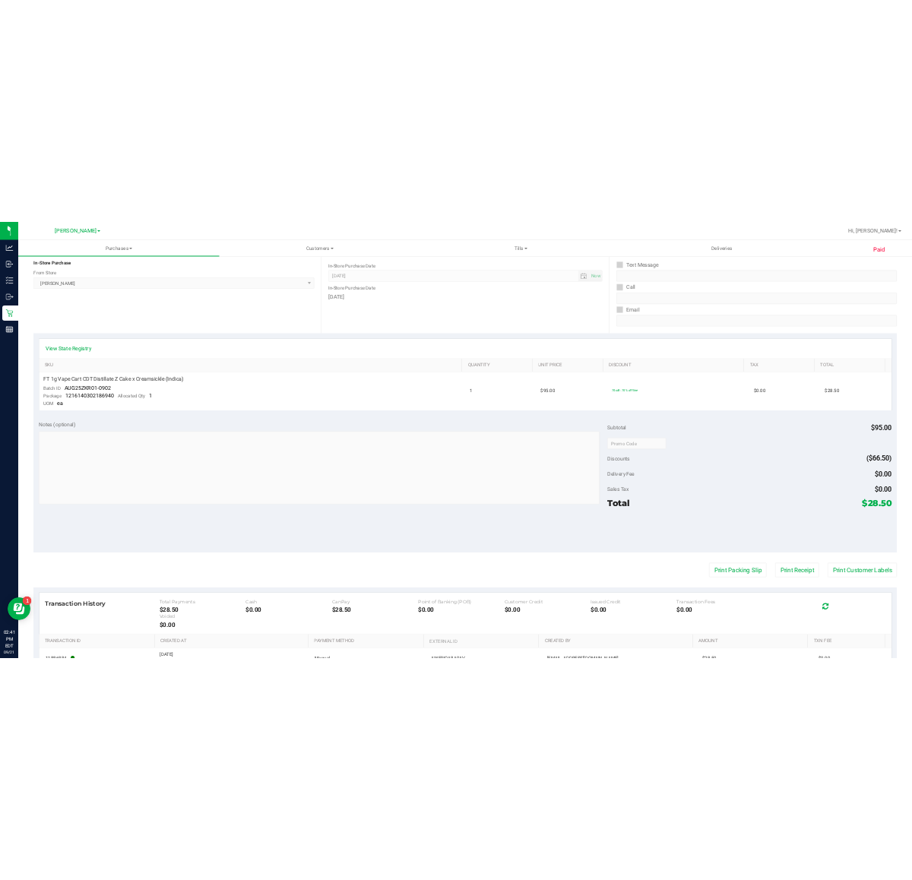
scroll to position [374, 0]
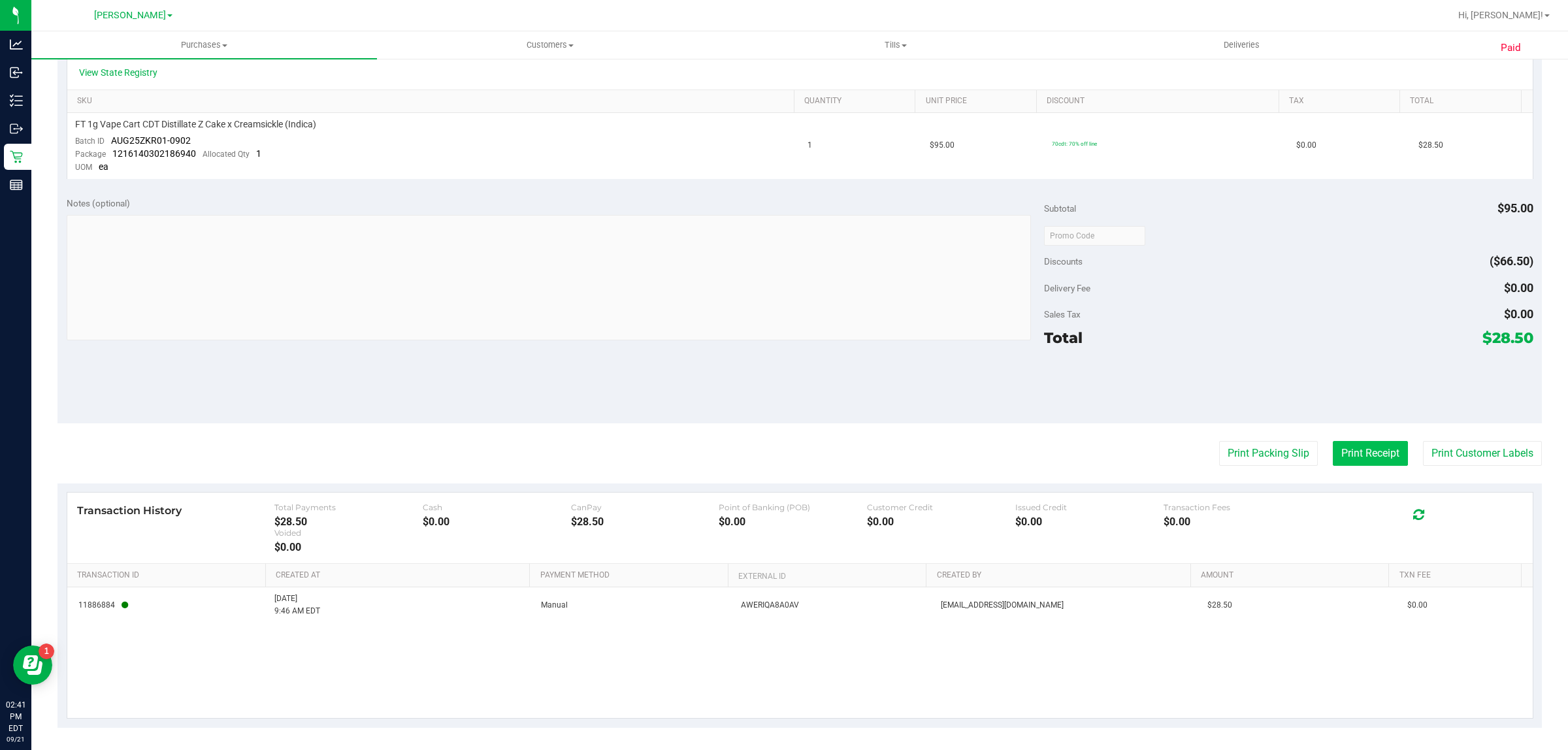
click at [1337, 445] on button "Print Receipt" at bounding box center [1370, 453] width 75 height 25
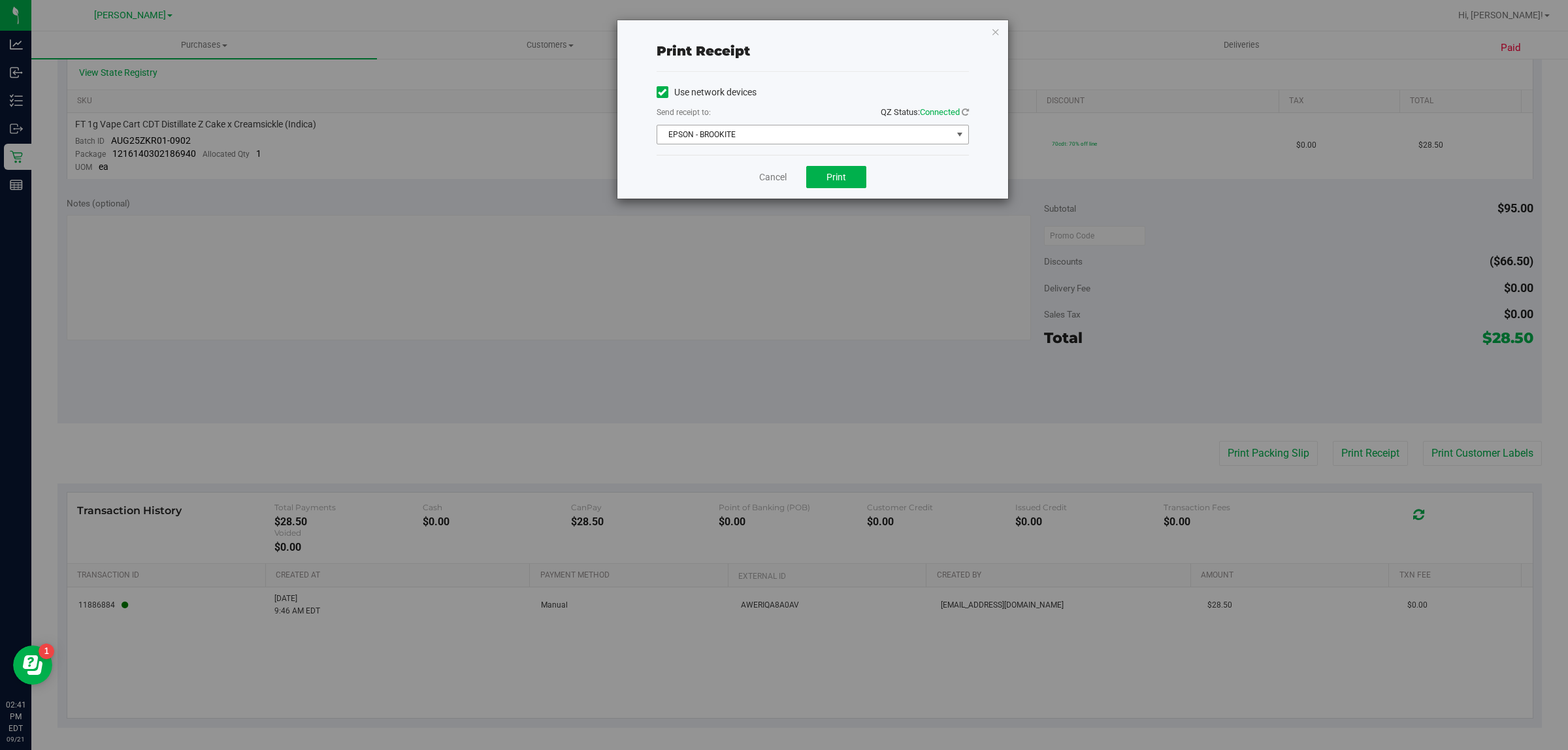
click at [818, 138] on span "EPSON - BROOKITE" at bounding box center [804, 134] width 295 height 18
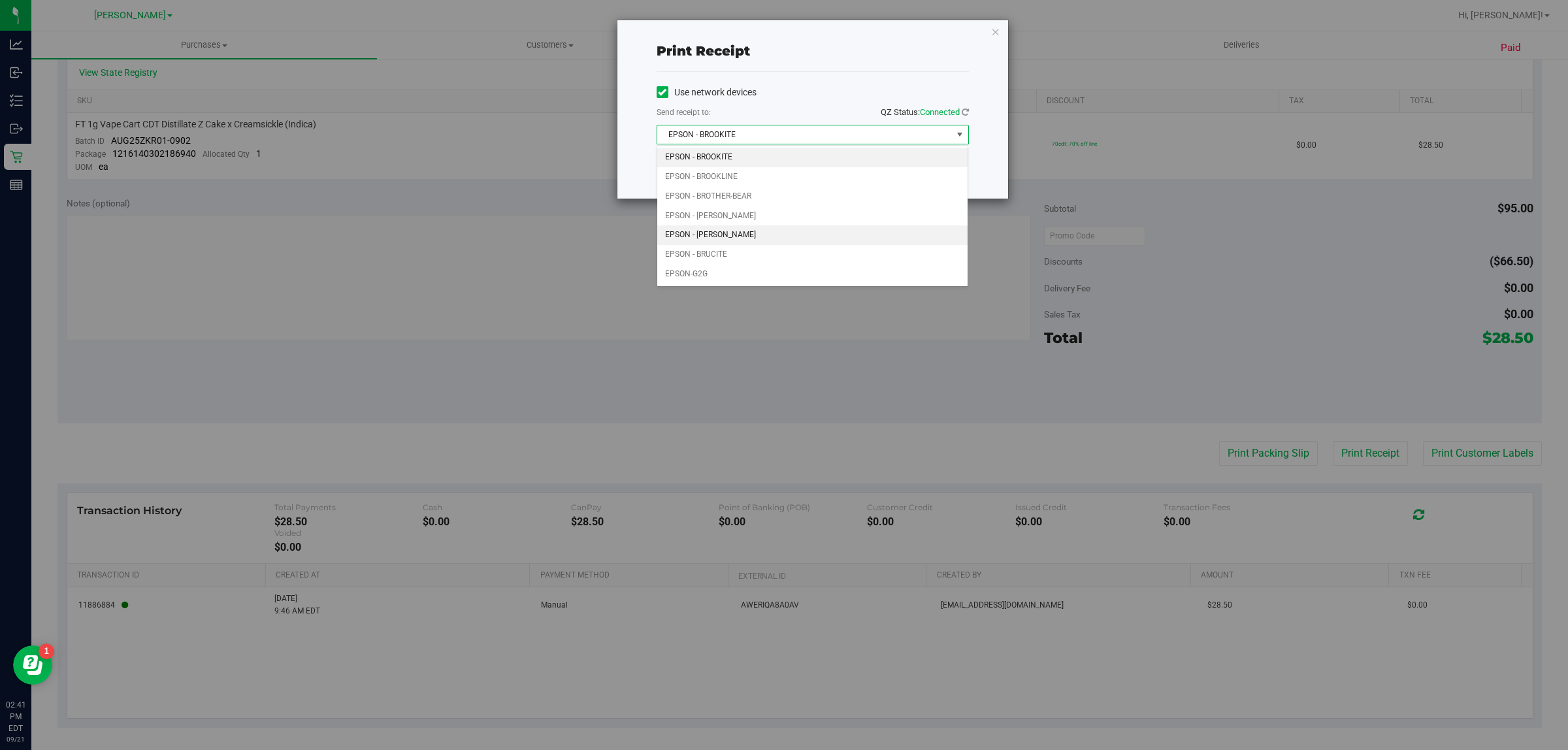
click at [756, 232] on li "EPSON - BRUCE-WILLIS" at bounding box center [813, 235] width 311 height 20
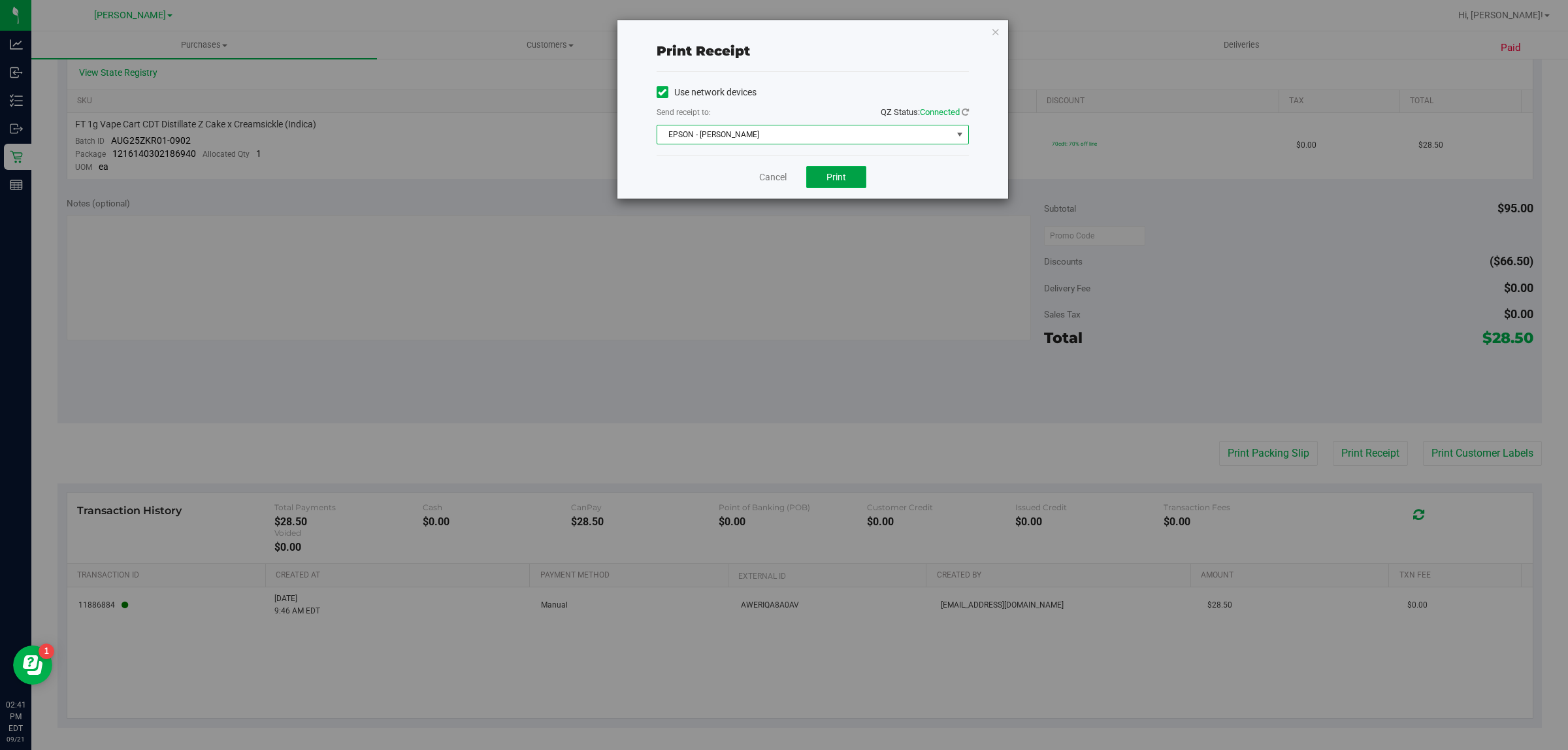
drag, startPoint x: 854, startPoint y: 181, endPoint x: 845, endPoint y: 181, distance: 9.0
click at [853, 181] on button "Print" at bounding box center [837, 177] width 60 height 22
click at [773, 167] on div "Cancel Print" at bounding box center [813, 176] width 312 height 44
click at [775, 181] on link "Cancel" at bounding box center [773, 177] width 28 height 14
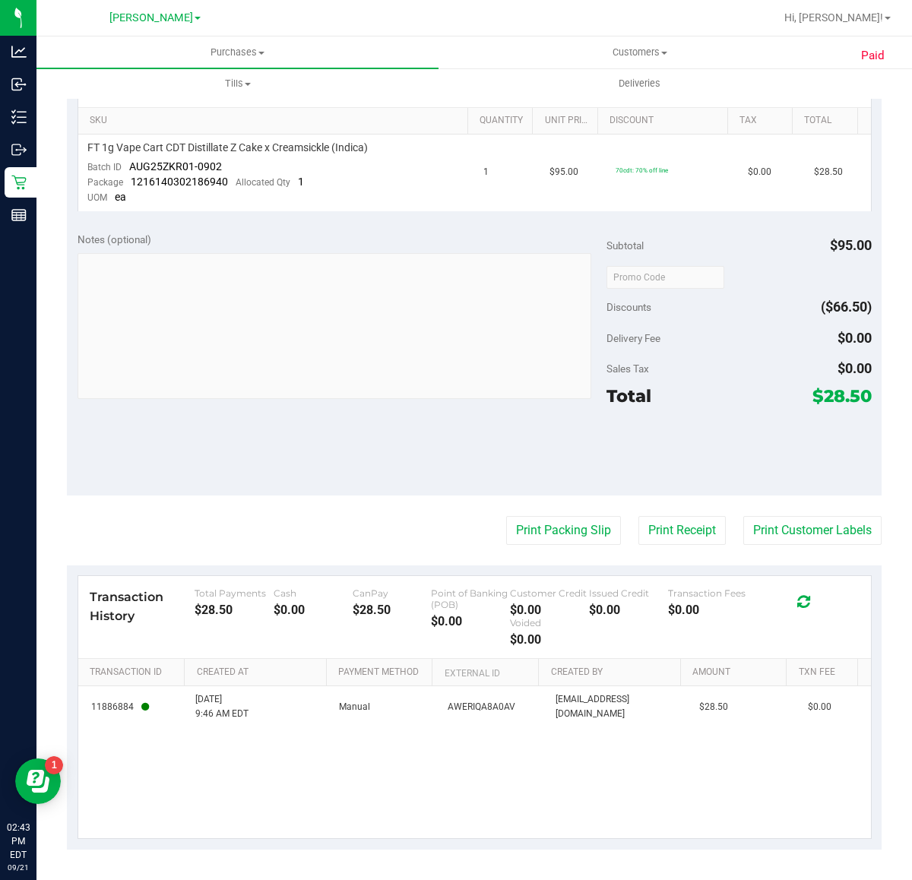
scroll to position [366, 0]
